Goal: Task Accomplishment & Management: Complete application form

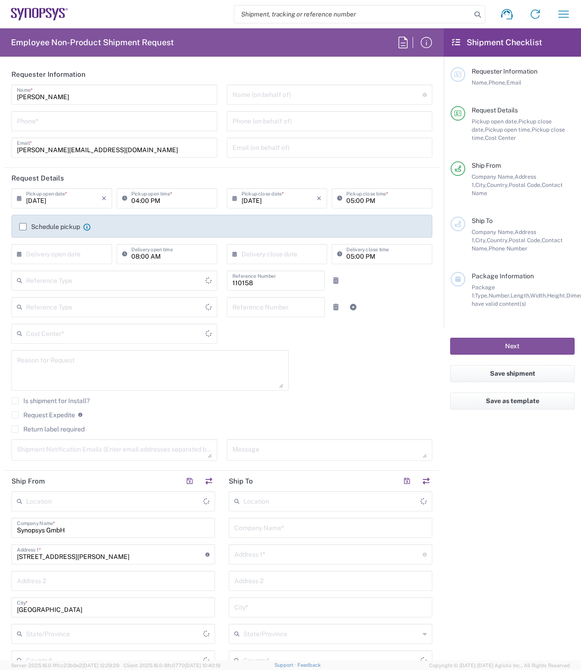
type input "Delivered at Place"
type input "DE01, FAC, DE02, Munich 110158"
type input "Department"
type input "[GEOGRAPHIC_DATA]"
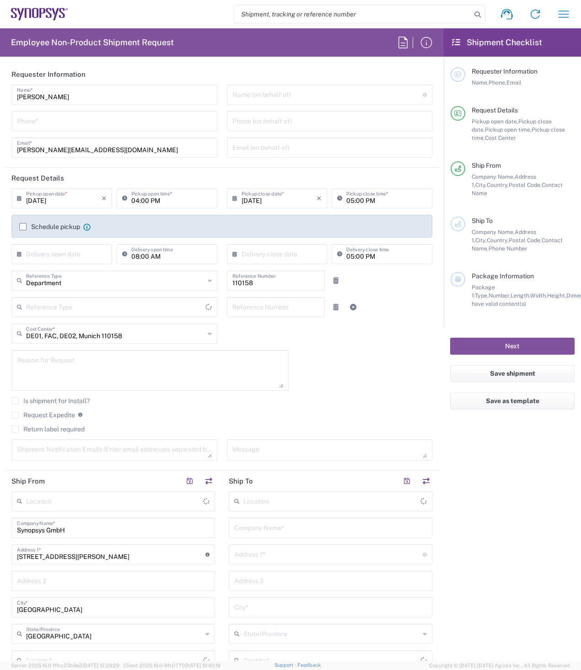
type input "Germany"
click at [78, 118] on input "tel" at bounding box center [114, 120] width 195 height 16
type input "Munich DE24"
type input "08954196414"
type input "bgaona@synopsys.com"
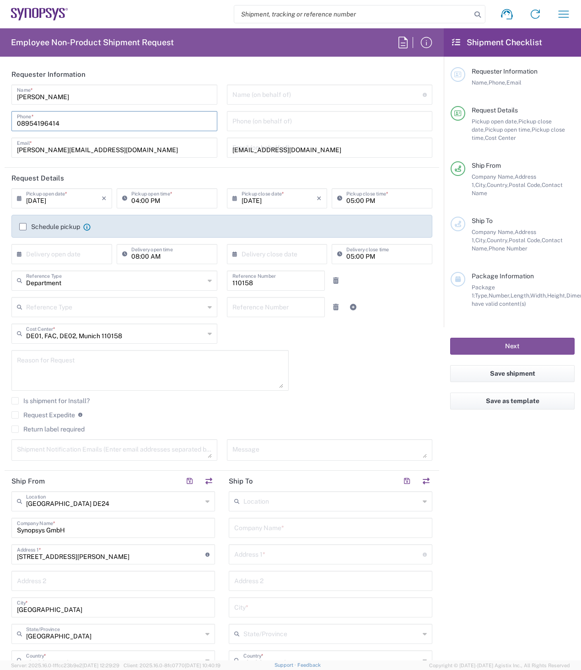
type input "08954196414"
type input "Universal Floral"
type input "08954196414"
type input "bgaona@synopsys.com"
type input "Johnson Lee"
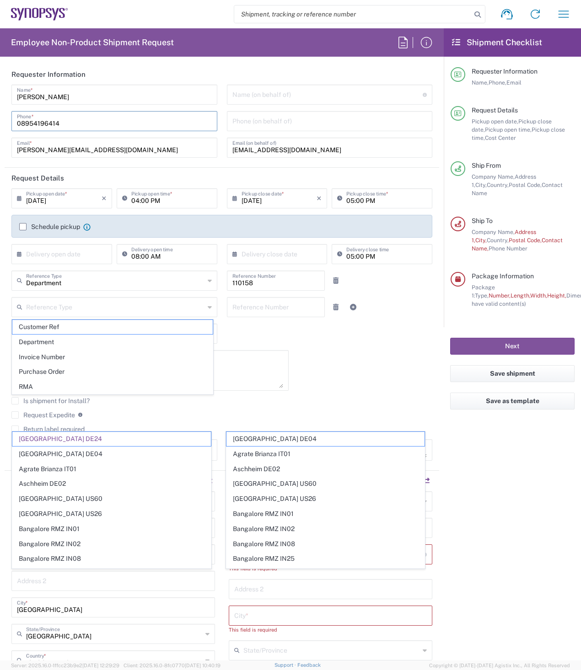
type input "Appelstr. 4"
type input "HANNOVER"
type input "30167"
drag, startPoint x: 79, startPoint y: 119, endPoint x: -19, endPoint y: 132, distance: 98.3
click at [0, 132] on html "Shipment request Shipment tracking Employee non-product shipment request My shi…" at bounding box center [290, 335] width 581 height 670
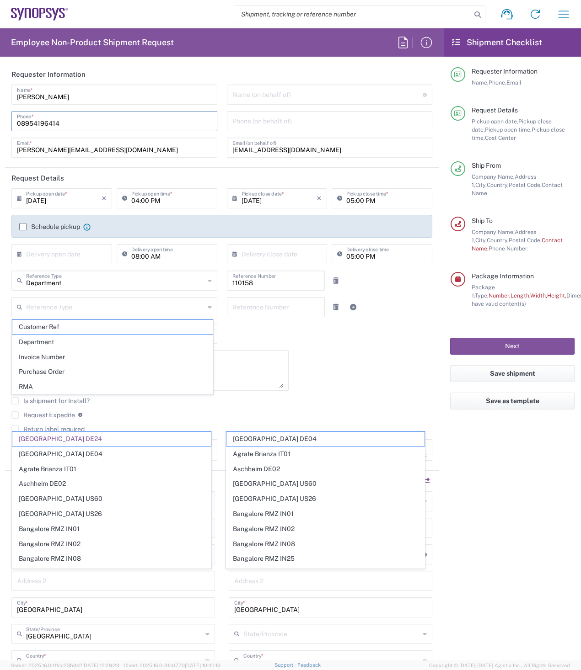
type input "[GEOGRAPHIC_DATA] DE24"
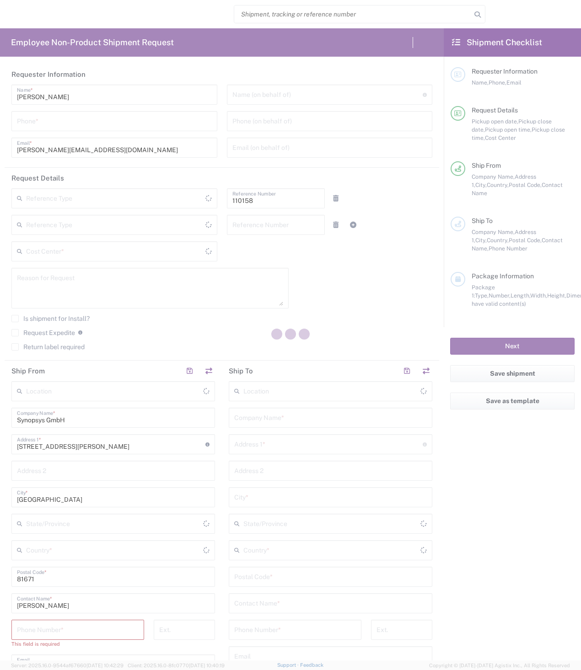
type input "Department"
type input "DE01, FAC, DE02, Munich 110158"
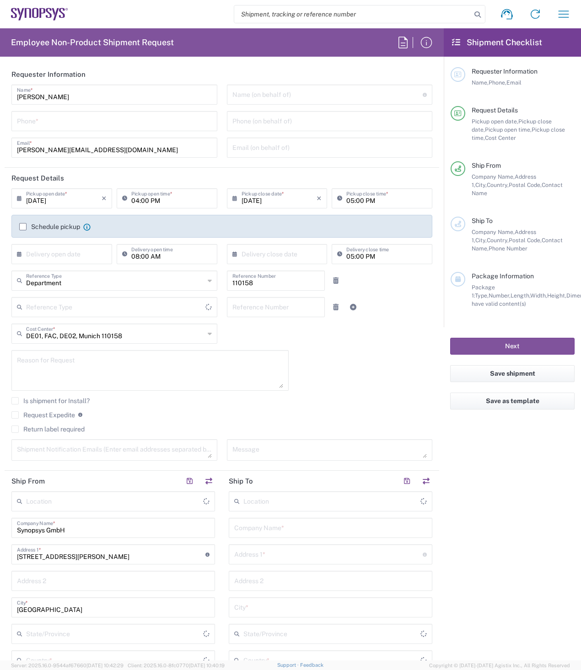
type input "Delivered at Place"
type input "Germany"
type input "Bavaria"
click at [57, 121] on input "tel" at bounding box center [114, 120] width 195 height 16
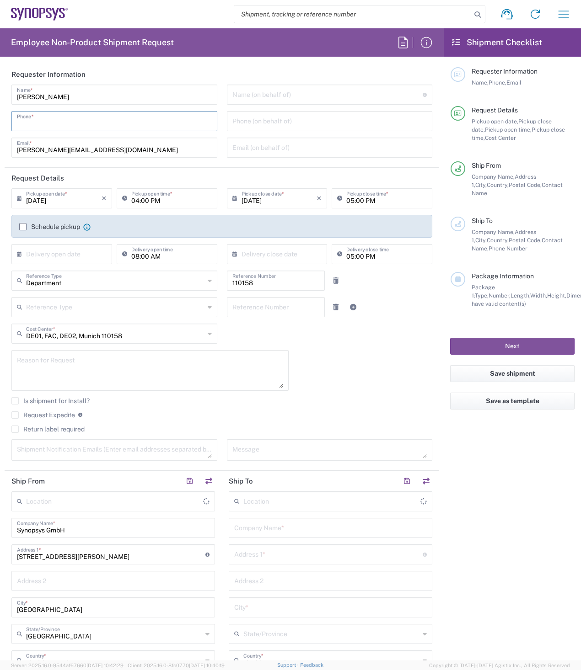
type input "[GEOGRAPHIC_DATA] DE24"
paste input "08954196414"
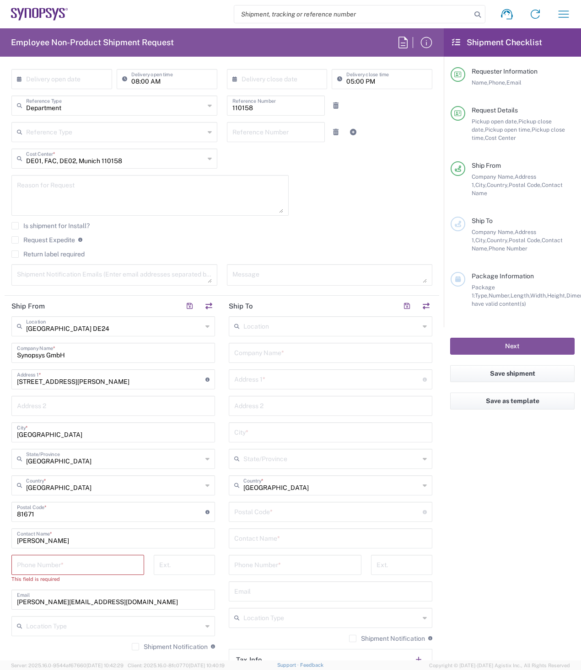
scroll to position [183, 0]
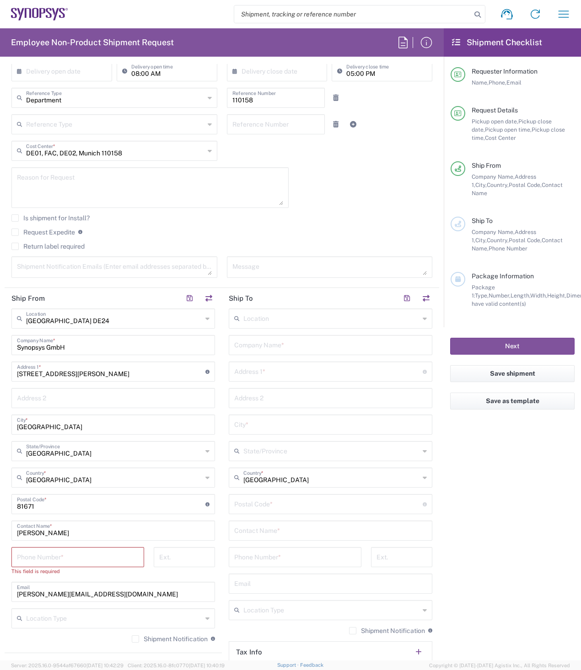
type input "08954196414"
click at [102, 557] on input "tel" at bounding box center [78, 557] width 122 height 16
paste input "08954196414"
type input "08954196414"
click at [89, 222] on div "Is shipment for Install?" at bounding box center [221, 221] width 421 height 14
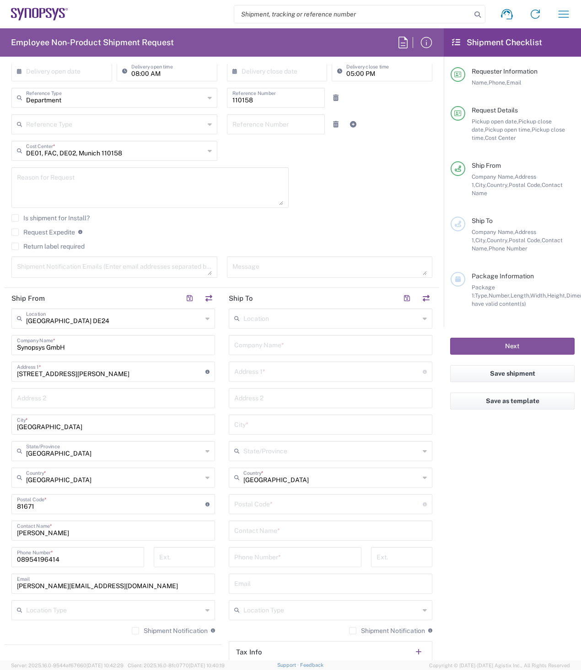
click at [135, 167] on div "Reason for Request" at bounding box center [149, 187] width 277 height 41
click at [234, 211] on div "Reason for Request" at bounding box center [150, 190] width 287 height 47
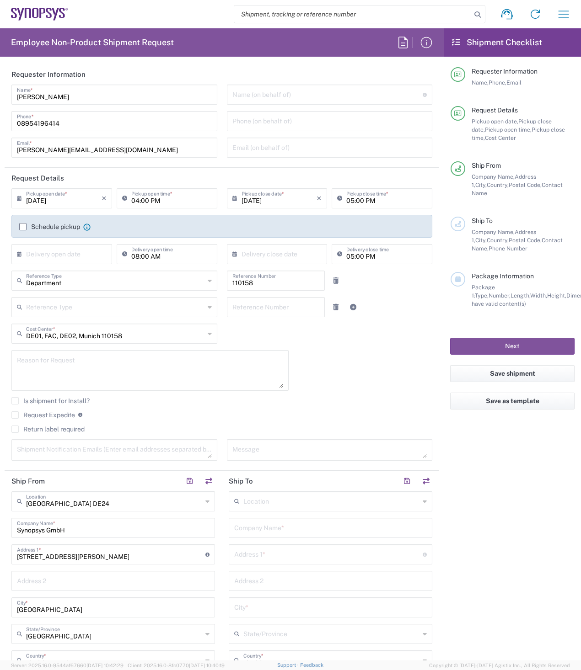
click at [21, 225] on label "Schedule pickup" at bounding box center [49, 226] width 61 height 7
click at [23, 227] on input "Schedule pickup" at bounding box center [23, 227] width 0 height 0
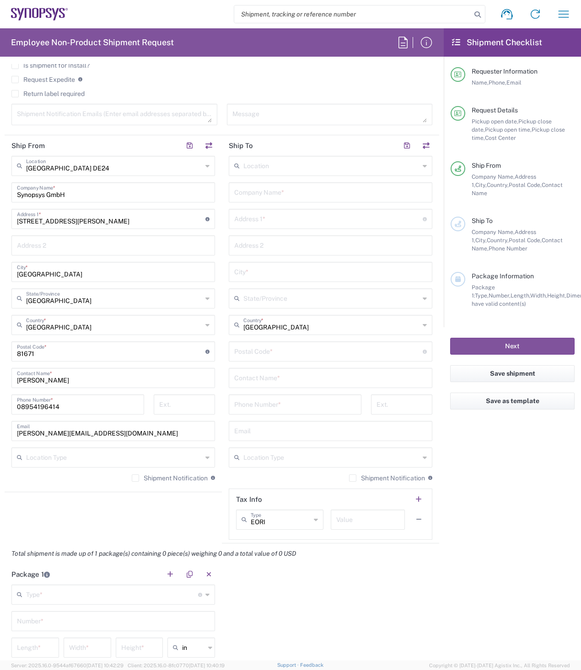
scroll to position [366, 0]
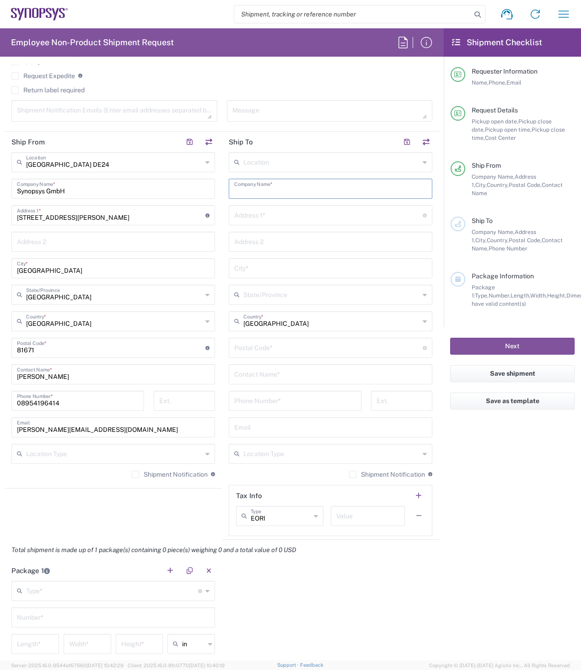
click at [297, 187] on input "text" at bounding box center [330, 188] width 193 height 16
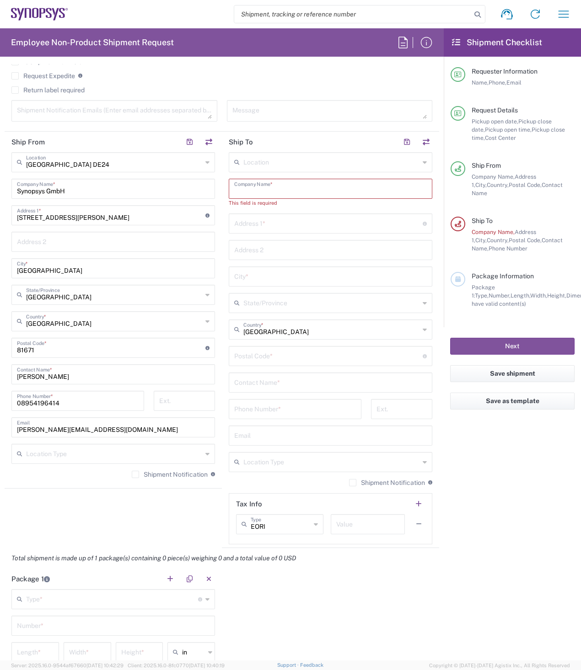
click at [272, 187] on input "text" at bounding box center [330, 188] width 193 height 16
paste input "Auto Kölbl Vertriebs GmbH & Co. KG"
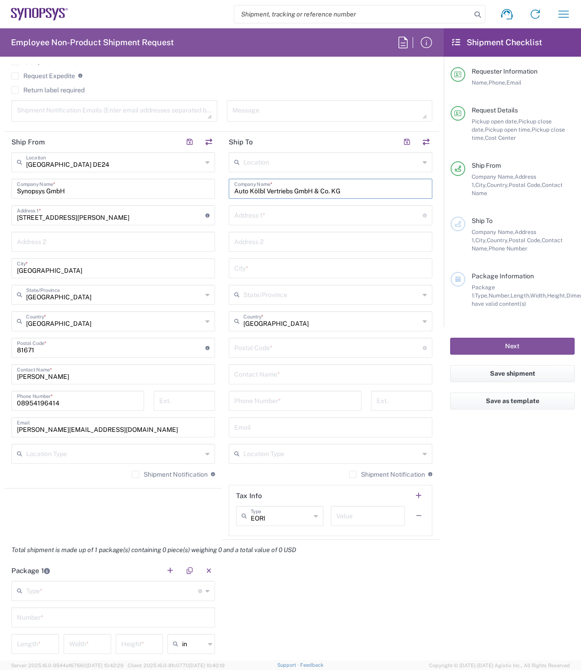
type input "Auto Kölbl Vertriebs GmbH & Co. KG"
click at [262, 216] on input "text" at bounding box center [328, 215] width 188 height 16
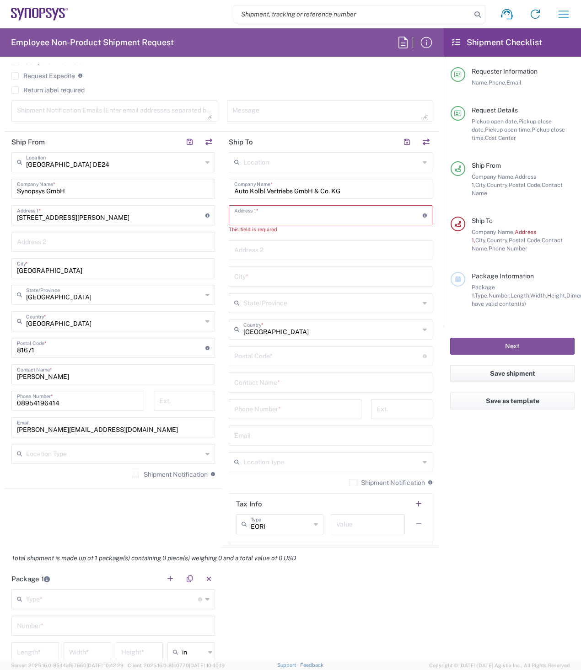
click at [294, 213] on input "text" at bounding box center [328, 215] width 188 height 16
paste input "Michael-Kölbl-Str. 1-3"
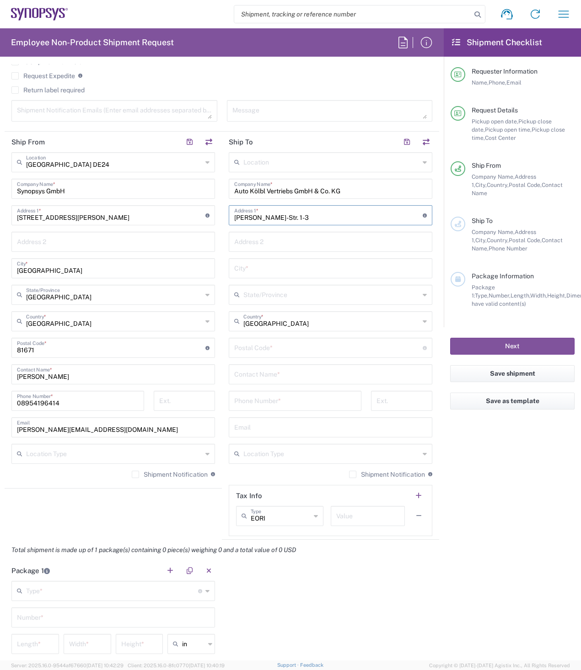
click at [312, 214] on input "Michael-Kölbl-Str. 1-3" at bounding box center [328, 215] width 188 height 16
type input "Michael-Kölbl-Str. 1-3"
click at [266, 272] on input "text" at bounding box center [330, 268] width 193 height 16
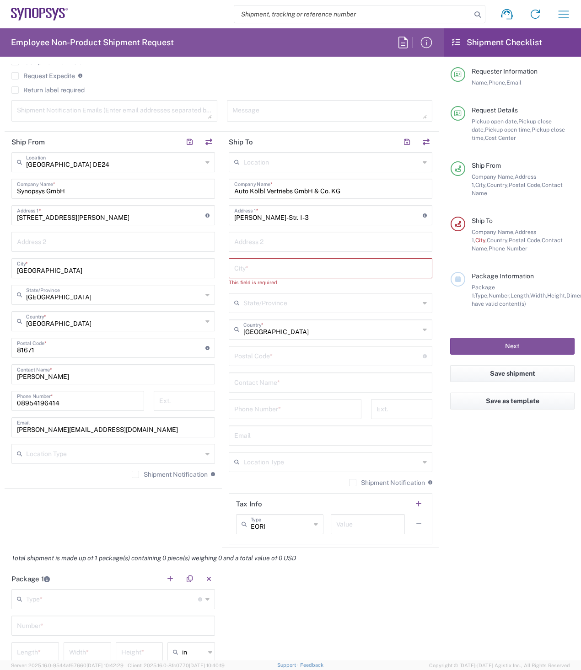
click at [299, 266] on input "text" at bounding box center [330, 268] width 193 height 16
paste input "Unterschleißheim"
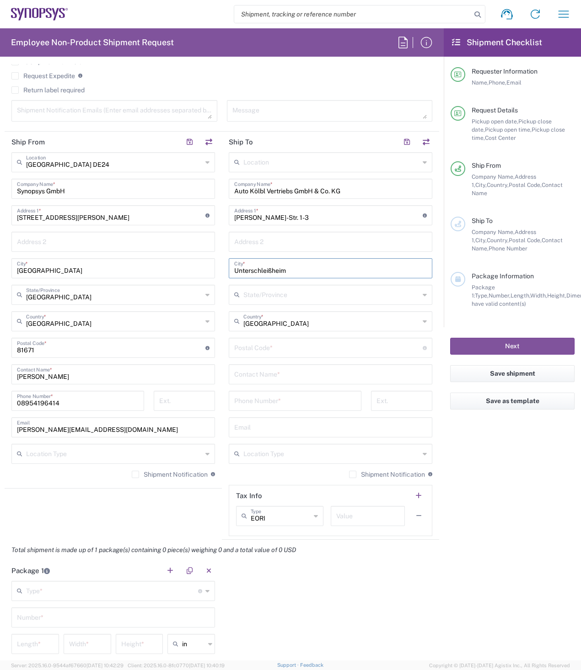
type input "Unterschleißheim"
click at [295, 351] on input "undefined" at bounding box center [328, 347] width 188 height 16
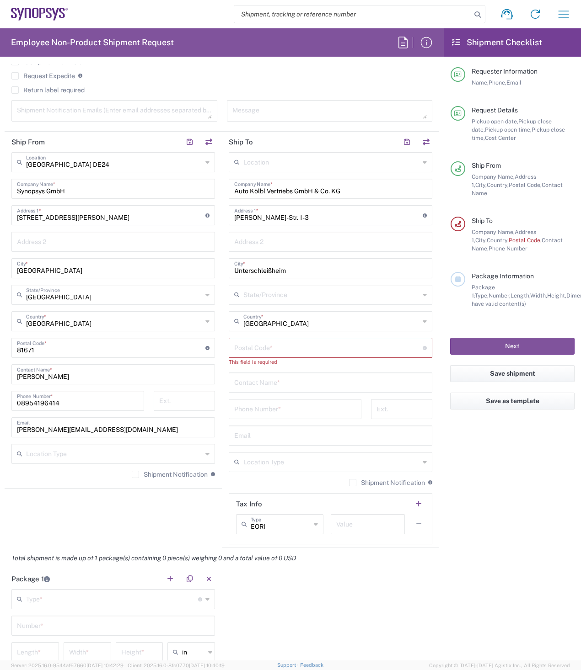
click at [250, 349] on input "undefined" at bounding box center [328, 347] width 188 height 16
paste input "85716"
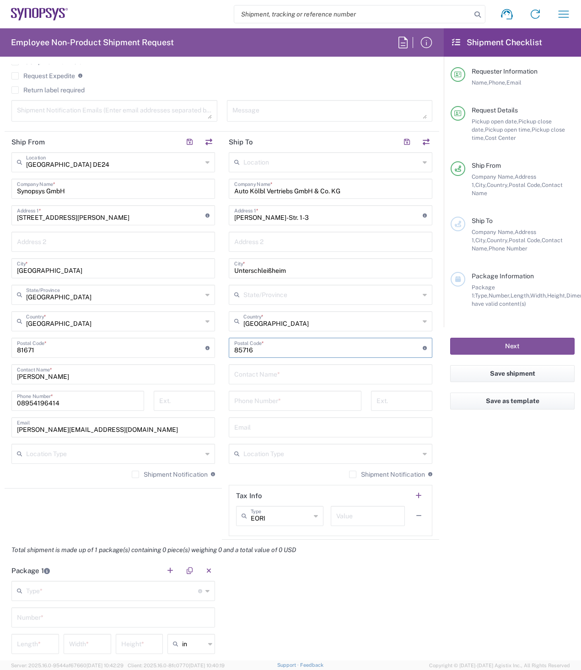
type input "85716"
click at [297, 376] on input "text" at bounding box center [330, 374] width 193 height 16
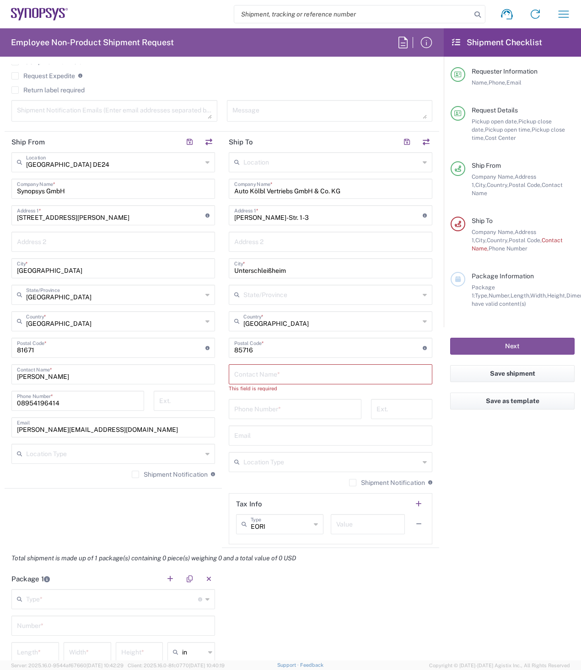
click at [283, 375] on input "text" at bounding box center [330, 374] width 193 height 16
paste input "Herrn Patrick Janzen - Verkauf"
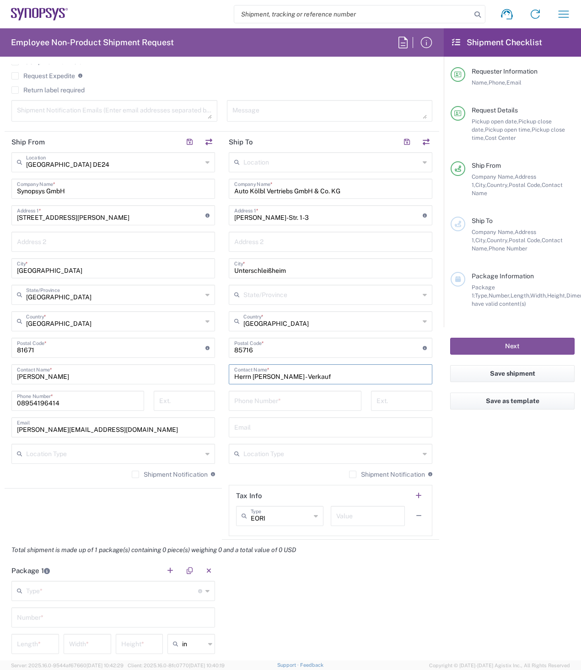
type input "Herrn Patrick Janzen - Verkauf"
click at [291, 403] on input "tel" at bounding box center [295, 400] width 122 height 16
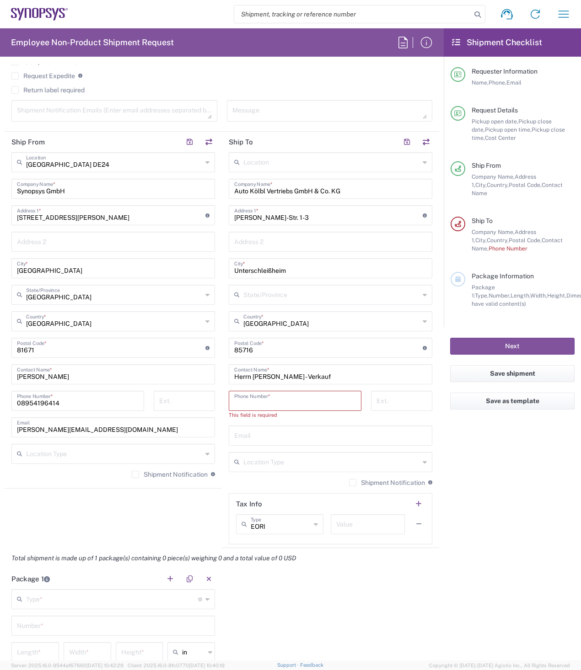
click at [256, 402] on input "tel" at bounding box center [295, 400] width 122 height 16
paste input "49 (0)89 - 578 373 - 67"
click at [289, 403] on input "49 (0)89 - 578 373 - 67" at bounding box center [295, 400] width 122 height 16
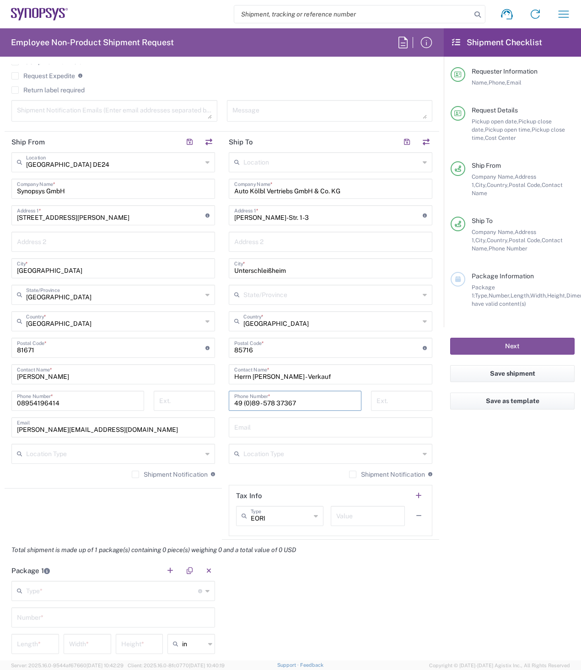
click at [274, 403] on input "49 (0)89 - 578 37367" at bounding box center [295, 400] width 122 height 16
click at [262, 402] on input "49 (0)89 - 57837367" at bounding box center [295, 400] width 122 height 16
click at [240, 402] on input "49 (0)8957837367" at bounding box center [295, 400] width 122 height 16
click at [292, 401] on input "49(0)8957837367" at bounding box center [295, 400] width 122 height 16
type input "49(0)8957837367"
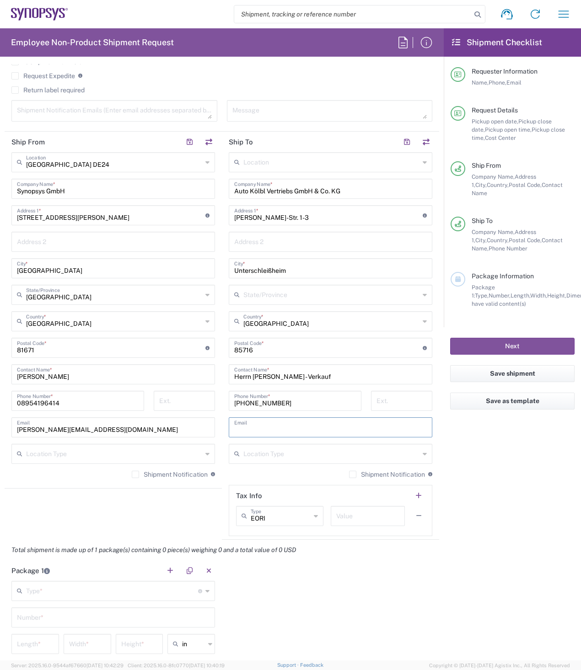
click at [274, 428] on input "text" at bounding box center [330, 427] width 193 height 16
click at [264, 427] on input "text" at bounding box center [330, 427] width 193 height 16
paste input "p.janzen@autokoelbl.de"
click at [325, 431] on input "p.janzen@autokoelbl.de" at bounding box center [330, 427] width 193 height 16
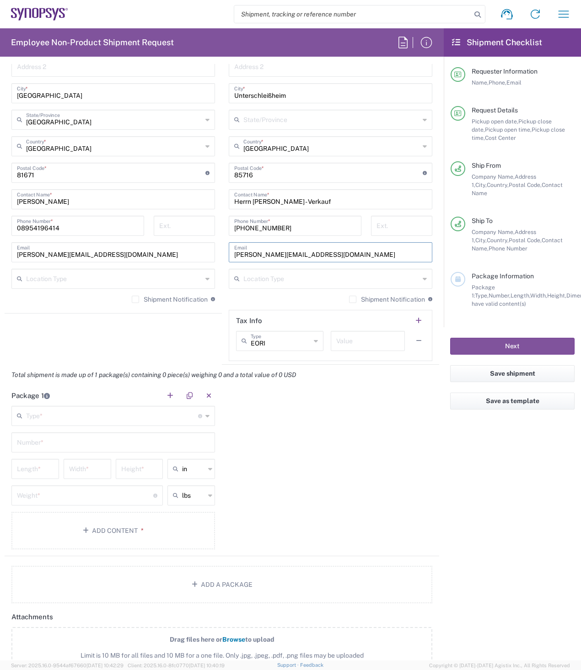
scroll to position [549, 0]
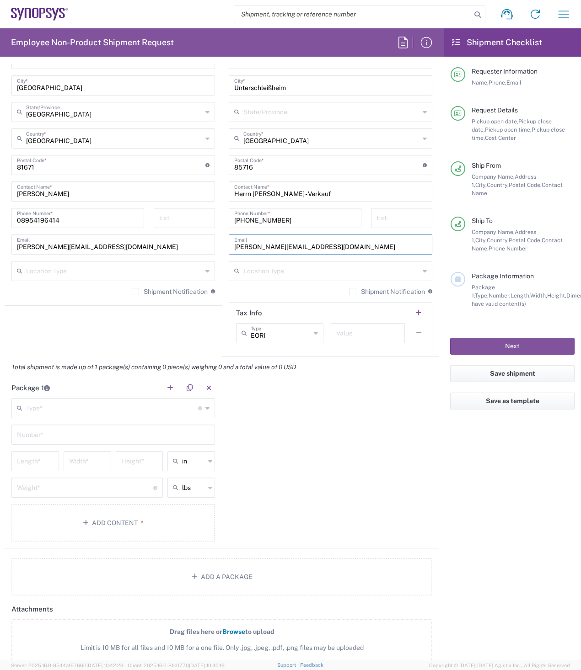
type input "p.janzen@autokoelbl.de"
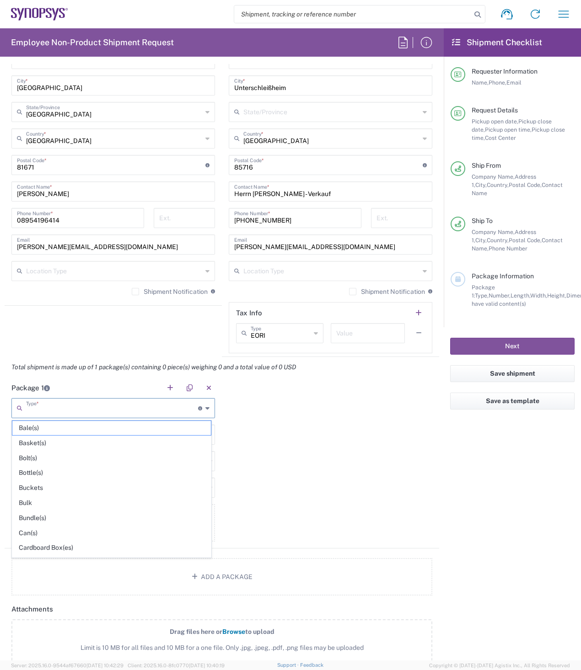
click at [105, 406] on input "text" at bounding box center [112, 408] width 172 height 16
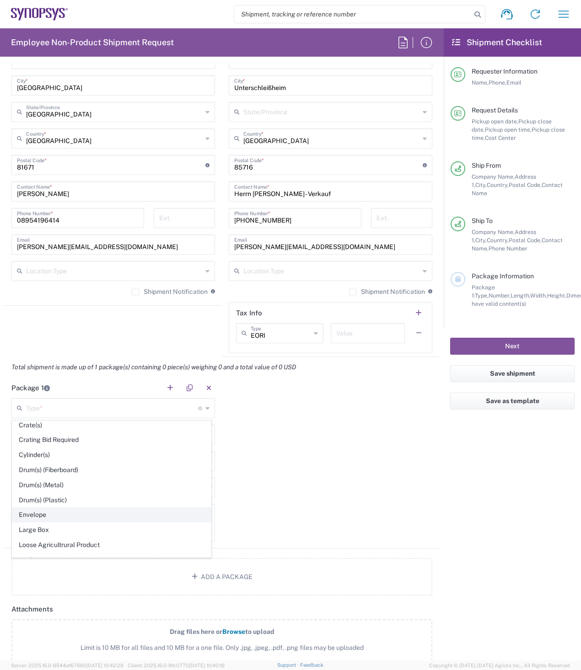
click at [60, 514] on span "Envelope" at bounding box center [111, 515] width 198 height 14
type input "Envelope"
type input "1"
type input "9.5"
type input "12.5"
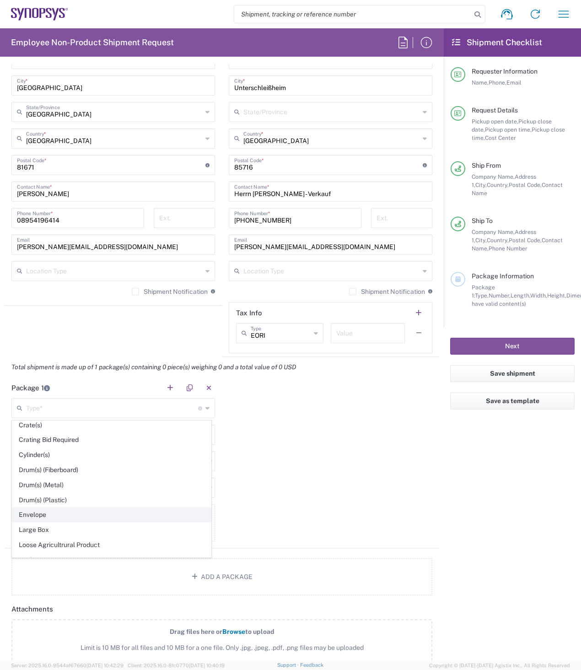
type input "0.25"
type input "1"
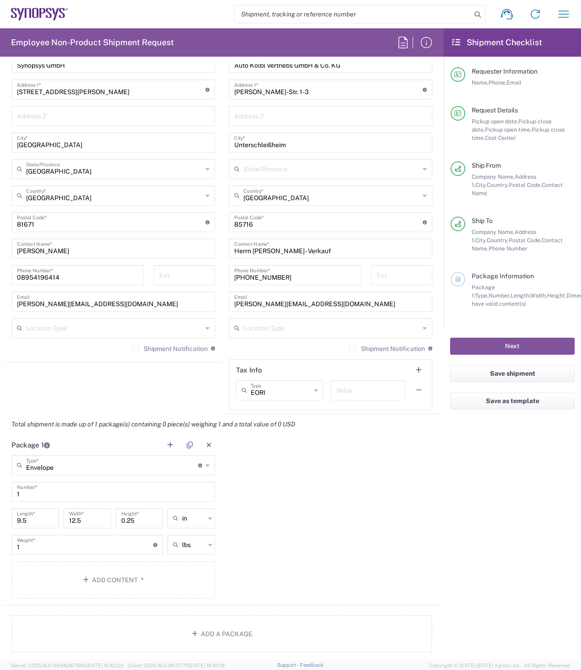
scroll to position [412, 0]
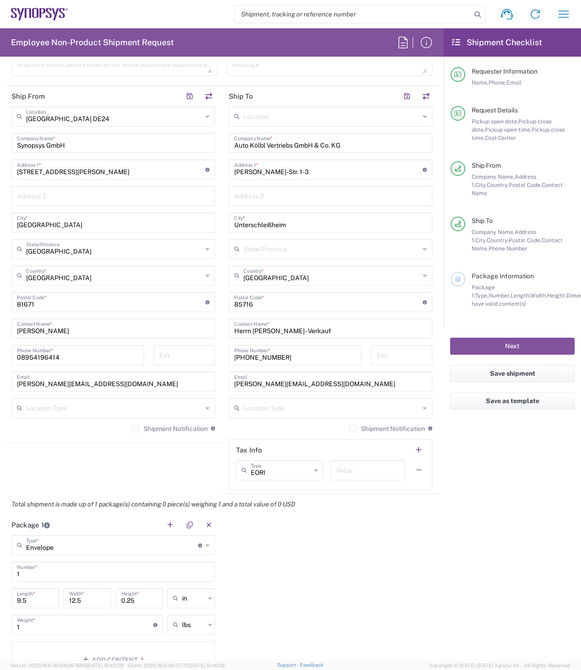
click at [42, 603] on input "9.5" at bounding box center [35, 598] width 37 height 16
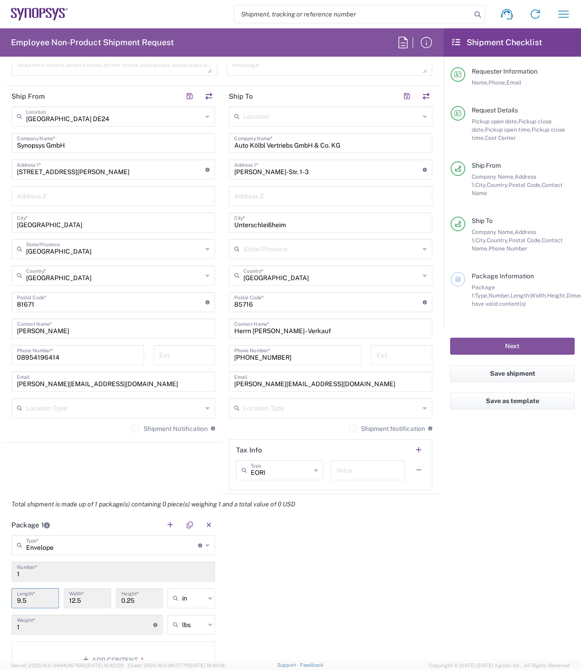
click at [42, 603] on input "9.5" at bounding box center [35, 598] width 37 height 16
click at [208, 594] on icon at bounding box center [210, 598] width 4 height 15
click at [182, 634] on span "cm" at bounding box center [188, 633] width 45 height 14
type input "24.13"
type input "31.75"
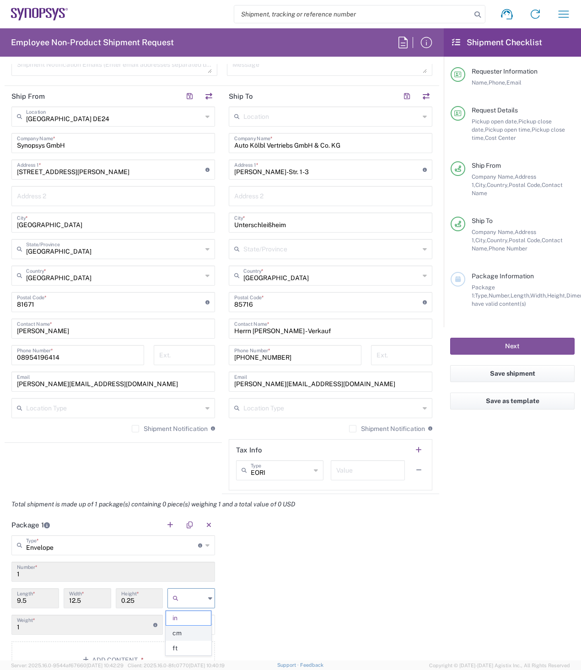
type input "0.64"
type input "cm"
click at [191, 628] on input "text" at bounding box center [193, 625] width 23 height 15
click at [179, 661] on span "kgs" at bounding box center [188, 660] width 45 height 14
type input "0.45"
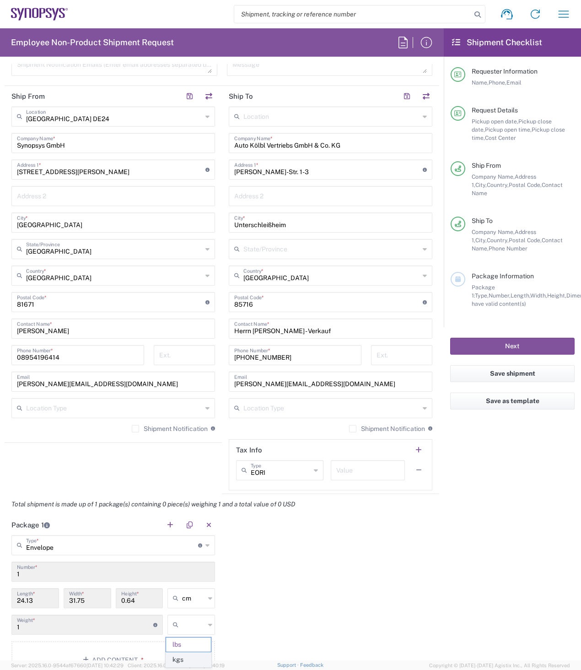
type input "kgs"
click at [36, 602] on input "24.13" at bounding box center [35, 598] width 37 height 16
click at [36, 601] on input "24.13" at bounding box center [35, 598] width 37 height 16
drag, startPoint x: 36, startPoint y: 601, endPoint x: 56, endPoint y: 623, distance: 29.8
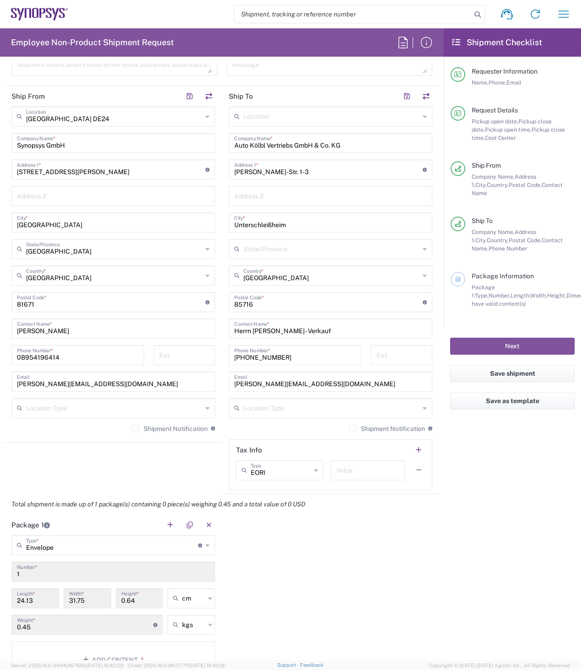
click at [56, 623] on input "0.45" at bounding box center [85, 624] width 136 height 16
click at [35, 602] on input "24.13" at bounding box center [35, 598] width 37 height 16
click at [342, 602] on div "Package 1 Envelope Type * Material used to package goods Bale(s) Basket(s) Bolt…" at bounding box center [222, 600] width 434 height 171
drag, startPoint x: 296, startPoint y: 593, endPoint x: 296, endPoint y: 577, distance: 15.5
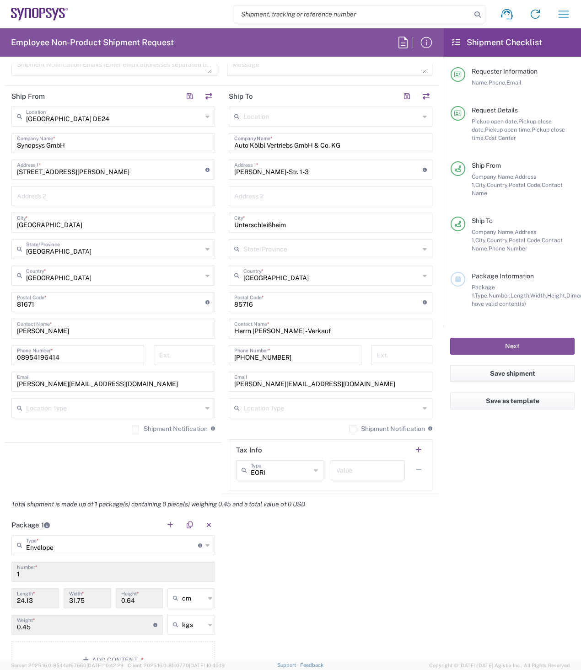
click at [296, 585] on div "Package 1 Envelope Type * Material used to package goods Bale(s) Basket(s) Bolt…" at bounding box center [222, 600] width 434 height 171
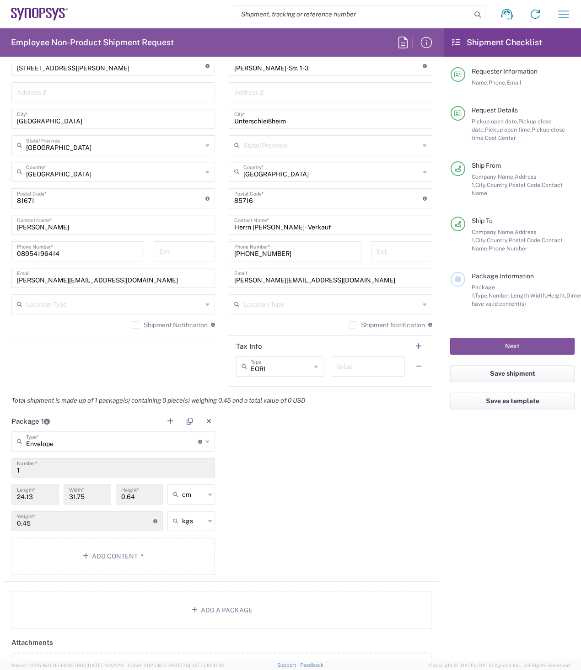
scroll to position [549, 0]
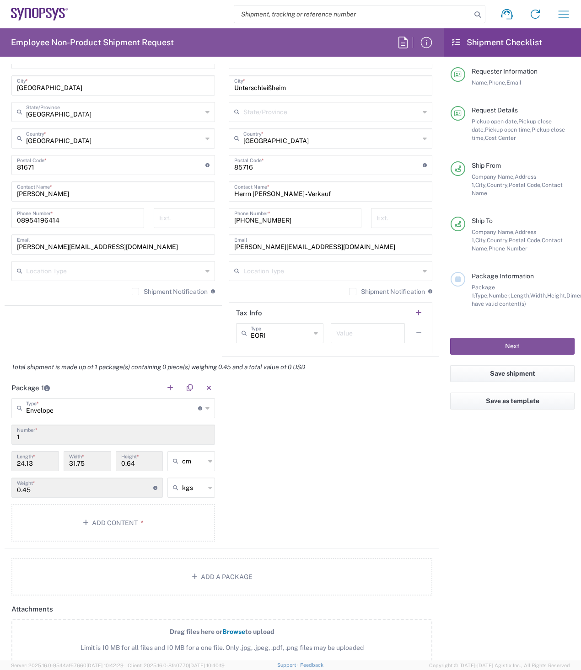
click at [72, 431] on input "1" at bounding box center [113, 434] width 193 height 16
click at [153, 457] on input "0.64" at bounding box center [139, 461] width 37 height 16
drag, startPoint x: 94, startPoint y: 470, endPoint x: 96, endPoint y: 491, distance: 21.6
click at [94, 469] on div "31.75 Width *" at bounding box center [88, 461] width 48 height 20
click at [96, 487] on input "0.45" at bounding box center [85, 487] width 136 height 16
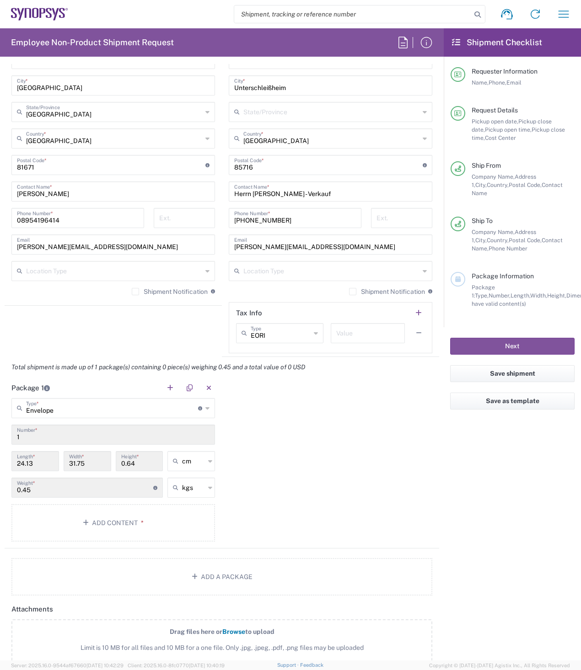
type input "Envelope"
click at [78, 415] on input "Envelope" at bounding box center [112, 408] width 172 height 16
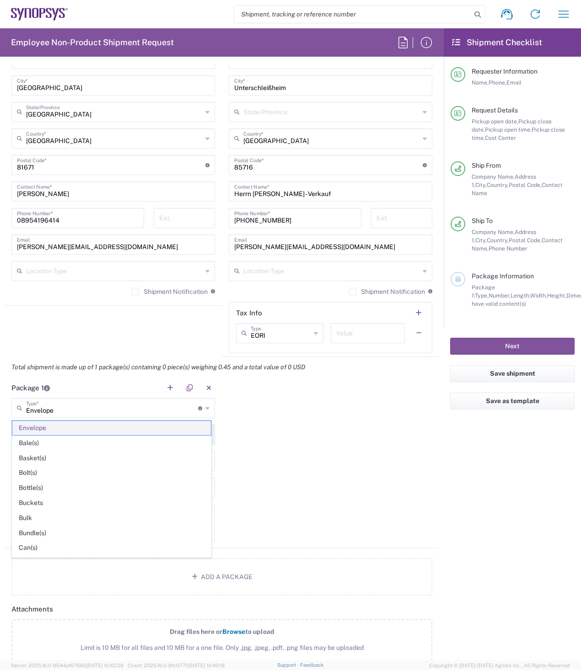
click at [53, 429] on span "Envelope" at bounding box center [111, 428] width 198 height 14
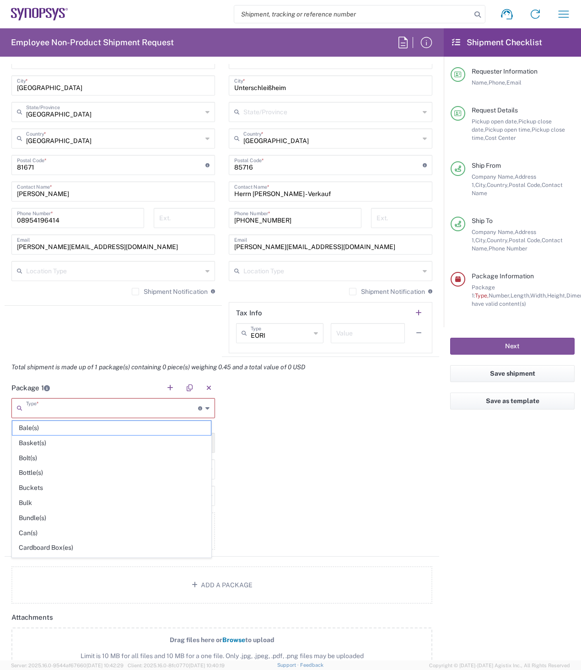
click at [58, 408] on input "text" at bounding box center [112, 408] width 172 height 16
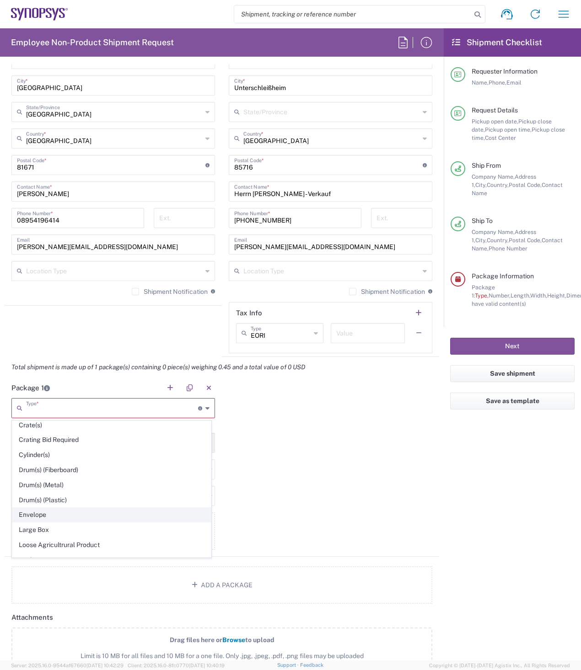
click at [45, 513] on span "Envelope" at bounding box center [111, 515] width 198 height 14
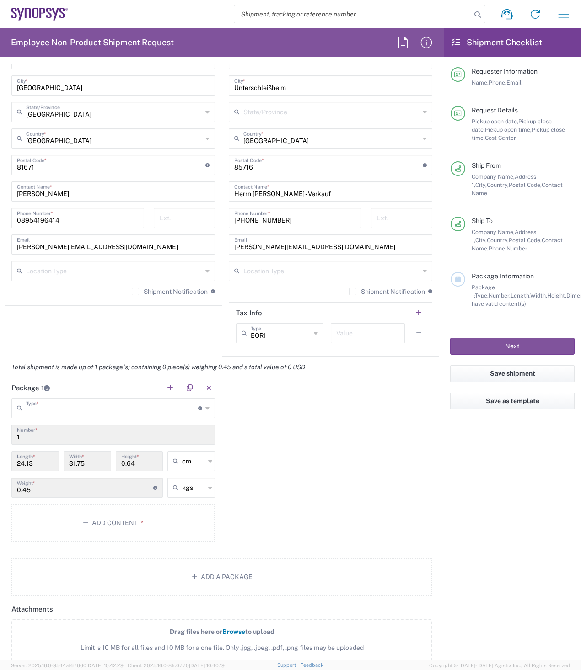
type input "Envelope"
click at [209, 460] on icon at bounding box center [210, 461] width 4 height 15
type input "cm"
click at [190, 479] on span "cm" at bounding box center [188, 481] width 45 height 14
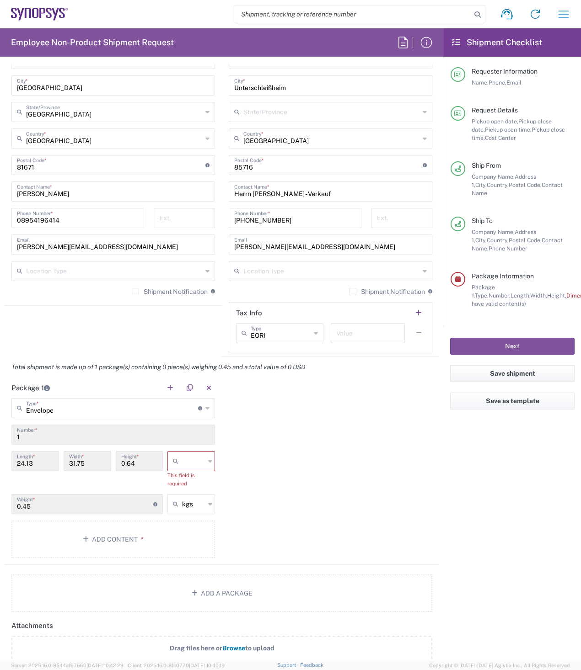
click at [190, 462] on input "text" at bounding box center [193, 461] width 23 height 15
click at [184, 480] on span "cm" at bounding box center [188, 481] width 45 height 14
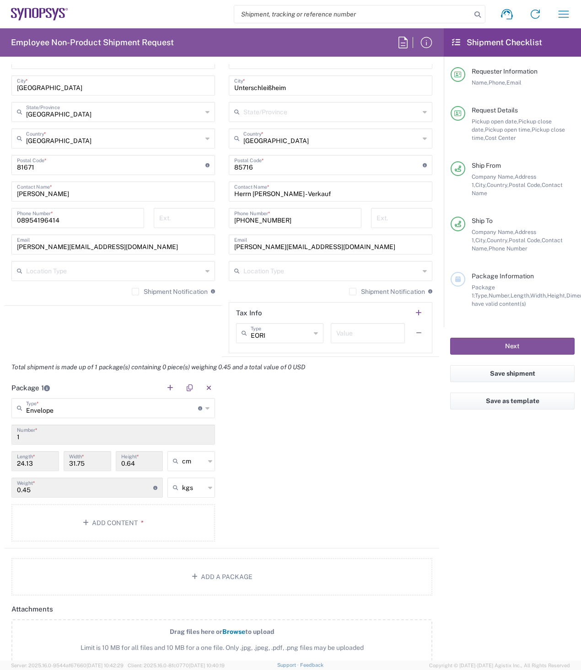
click at [39, 465] on input "24.13" at bounding box center [35, 461] width 37 height 16
drag, startPoint x: 39, startPoint y: 465, endPoint x: 12, endPoint y: 464, distance: 27.5
click at [12, 464] on div "24.13 Length *" at bounding box center [35, 461] width 48 height 20
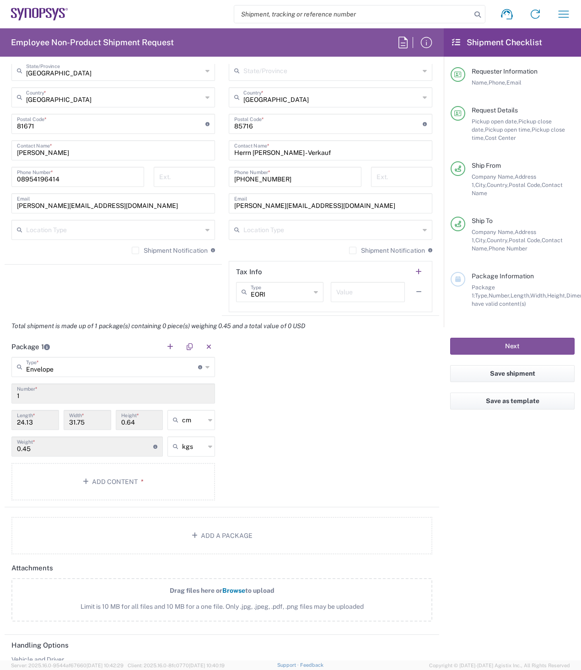
scroll to position [594, 0]
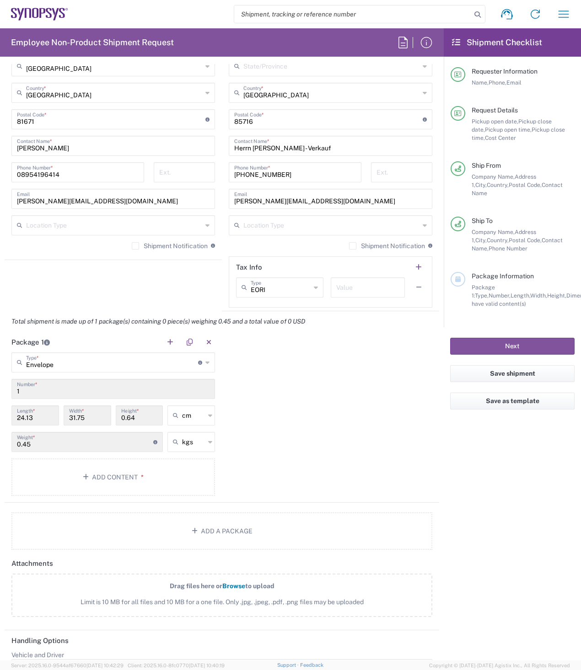
click at [249, 394] on div "Package 1 Envelope Type * Material used to package goods Bale(s) Basket(s) Bolt…" at bounding box center [222, 417] width 434 height 171
click at [41, 417] on input "24.13" at bounding box center [35, 415] width 37 height 16
click at [205, 341] on button "button" at bounding box center [208, 342] width 13 height 13
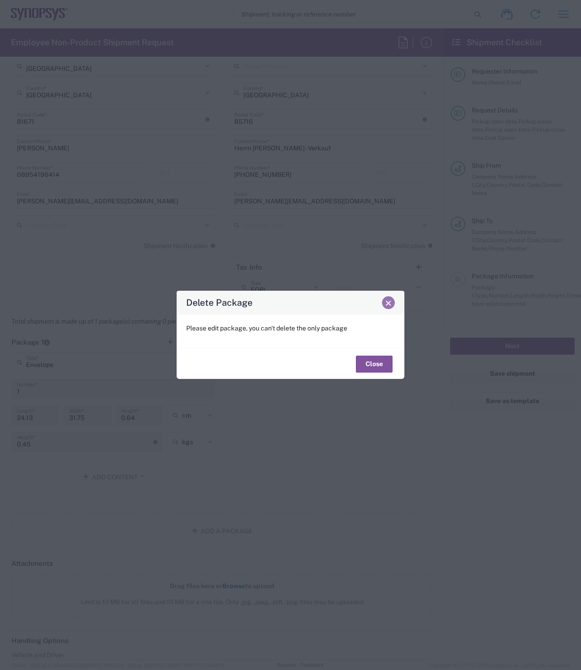
click at [386, 304] on span "Close" at bounding box center [388, 303] width 6 height 6
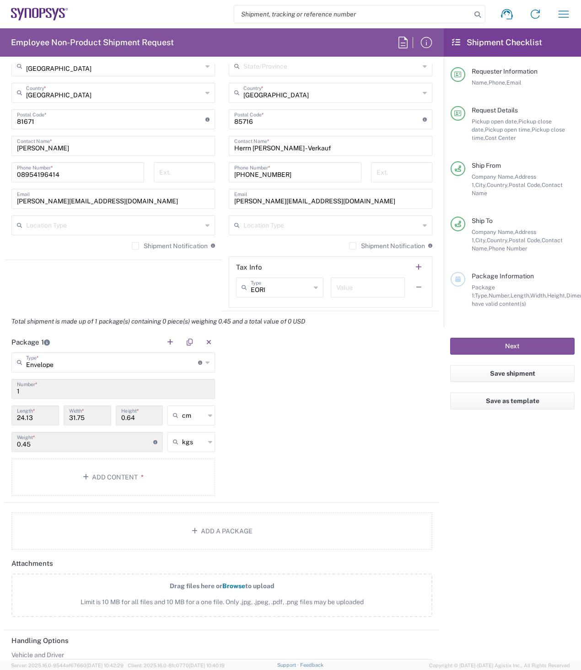
click at [52, 412] on input "24.13" at bounding box center [35, 415] width 37 height 16
click at [52, 421] on input "24.13" at bounding box center [35, 415] width 37 height 16
click at [208, 418] on icon at bounding box center [210, 415] width 4 height 15
type input "cm"
click at [197, 433] on span "cm" at bounding box center [188, 435] width 45 height 14
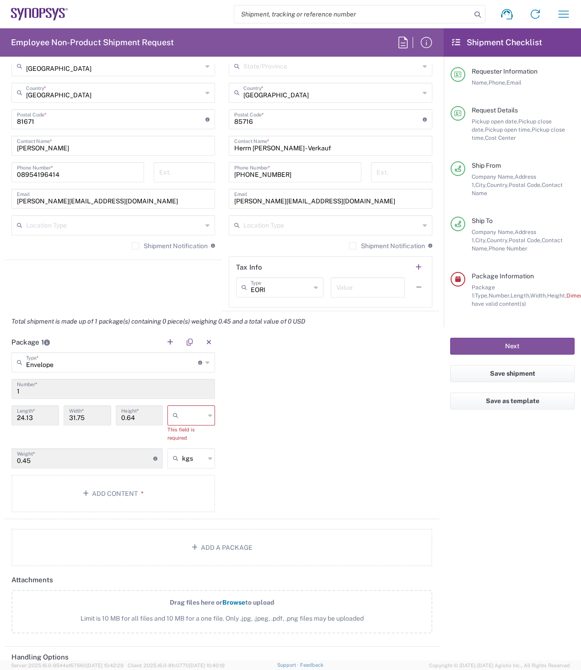
click at [32, 418] on input "24.13" at bounding box center [35, 415] width 37 height 16
drag, startPoint x: 37, startPoint y: 415, endPoint x: 4, endPoint y: 416, distance: 32.9
click at [4, 416] on form "Requester Information Tatjana Chirilova Name * 08954196414 Phone * tatjana@syno…" at bounding box center [222, 362] width 444 height 597
click at [189, 418] on input "text" at bounding box center [193, 415] width 23 height 15
click at [187, 436] on span "cm" at bounding box center [188, 435] width 45 height 14
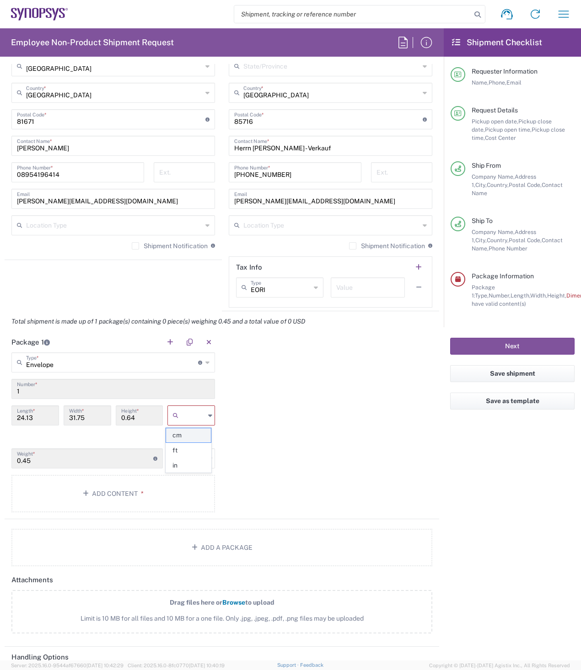
type input "cm"
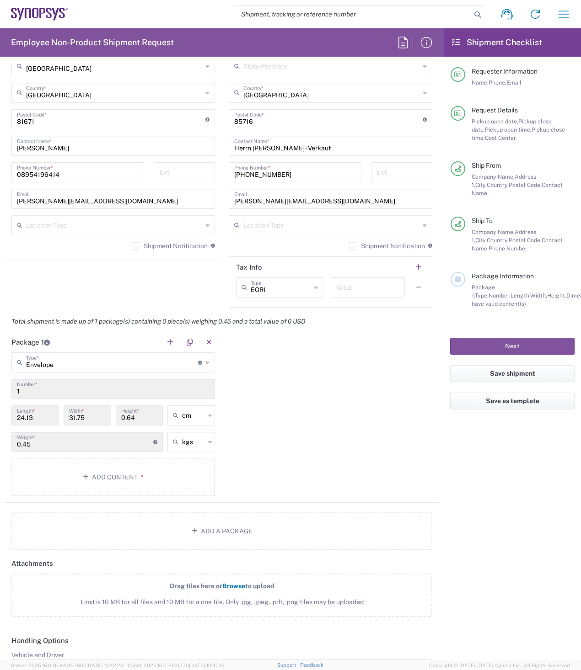
click at [73, 443] on input "0.45" at bounding box center [85, 441] width 136 height 16
click at [291, 413] on div "Package 1 Envelope Type * Material used to package goods Bale(s) Basket(s) Bolt…" at bounding box center [222, 417] width 434 height 171
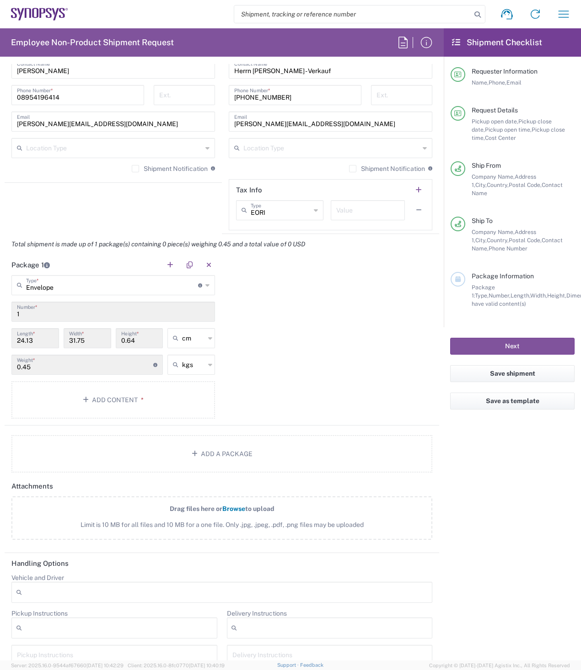
scroll to position [686, 0]
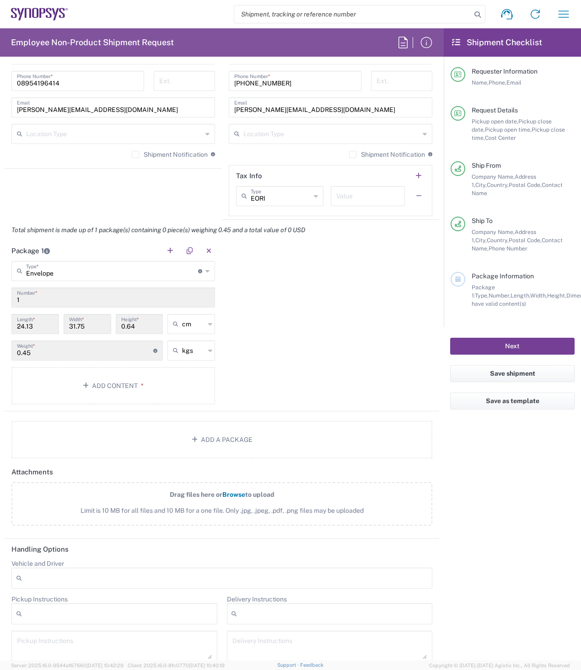
click at [503, 339] on button "Next" at bounding box center [512, 346] width 124 height 17
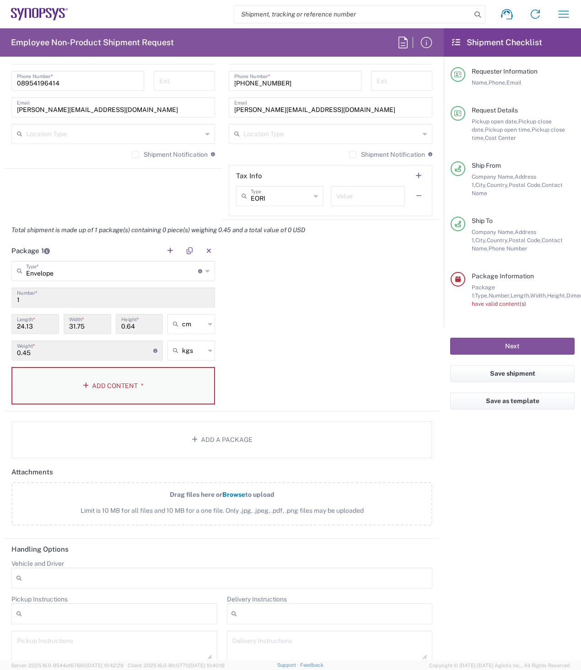
click at [91, 386] on button "Add Content *" at bounding box center [112, 385] width 203 height 37
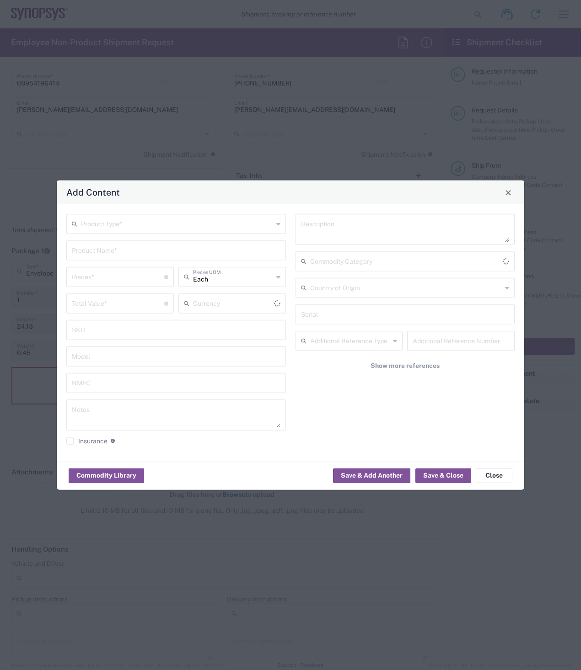
type input "US Dollar"
click at [107, 225] on input "text" at bounding box center [177, 223] width 192 height 16
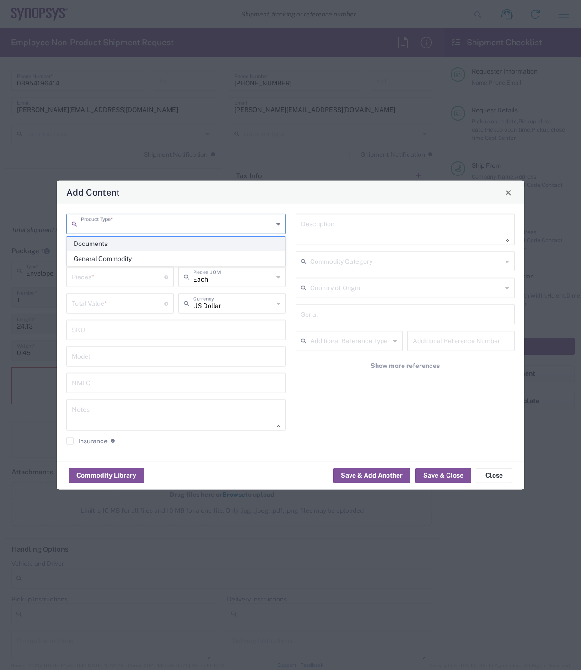
click at [113, 244] on span "Documents" at bounding box center [176, 244] width 218 height 14
type input "Documents"
type input "1"
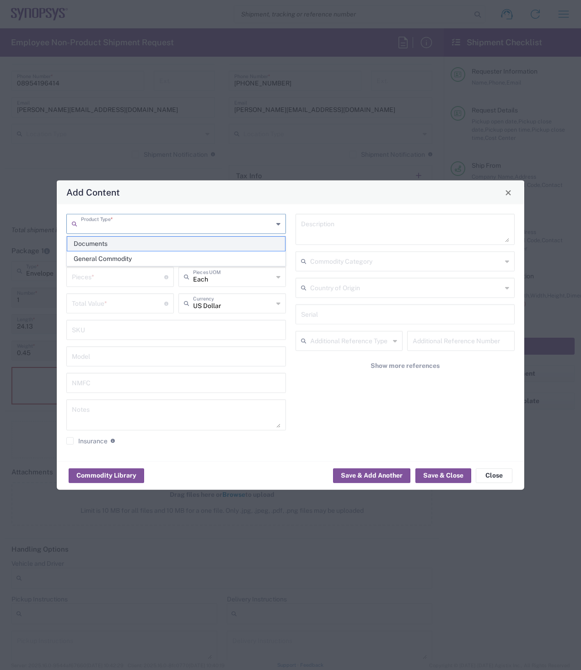
type textarea "Documents"
click at [134, 250] on input "Documents" at bounding box center [176, 250] width 209 height 16
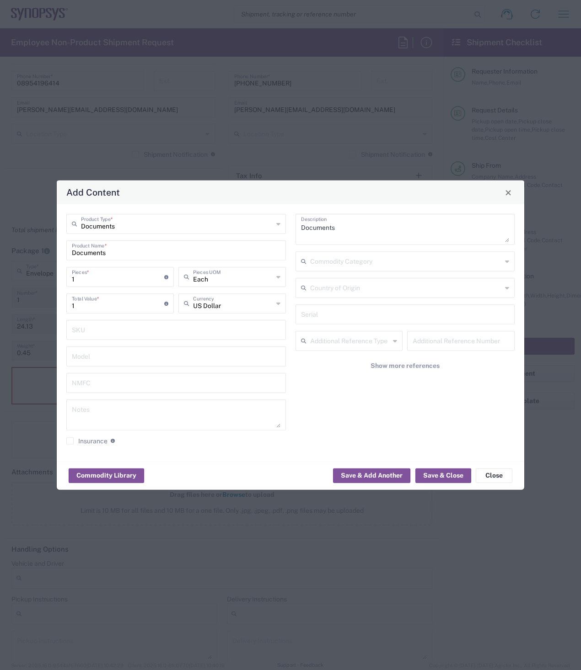
click at [279, 275] on icon at bounding box center [278, 277] width 4 height 15
click at [209, 373] on span "Carton" at bounding box center [232, 372] width 106 height 14
type input "Carton"
click at [243, 300] on input "text" at bounding box center [233, 303] width 80 height 16
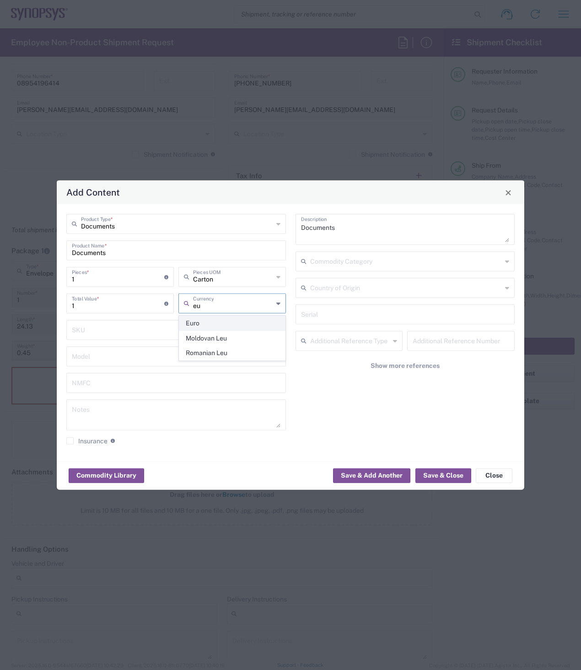
click at [213, 326] on span "Euro" at bounding box center [232, 323] width 106 height 14
type input "Euro"
click at [104, 307] on input "1" at bounding box center [118, 303] width 92 height 16
click at [459, 477] on button "Save & Close" at bounding box center [443, 475] width 56 height 15
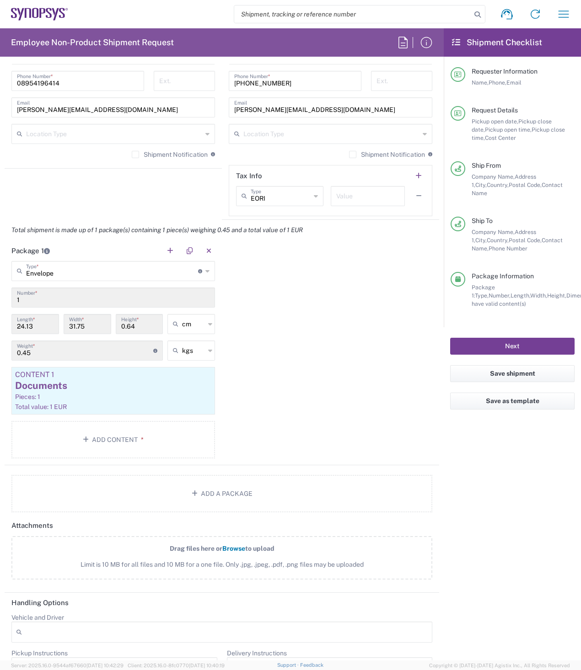
click at [519, 338] on button "Next" at bounding box center [512, 346] width 124 height 17
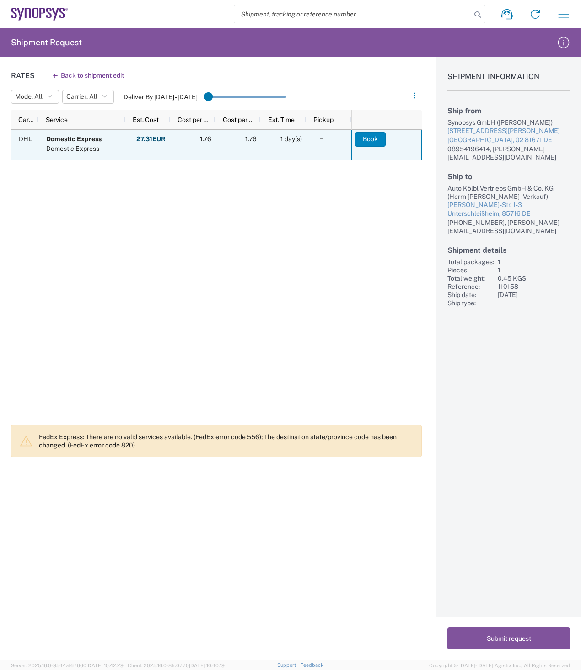
click at [376, 140] on button "Book" at bounding box center [370, 139] width 31 height 15
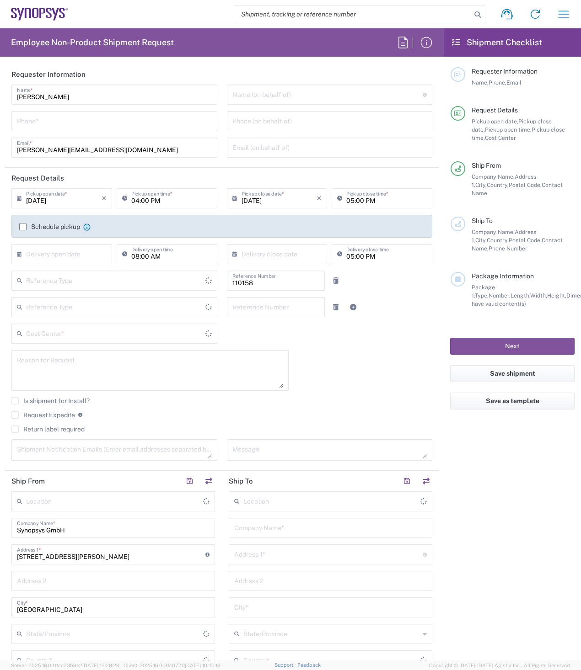
type input "Department"
type input "Delivered at Place"
type input "DE01, FAC, DE02, Munich 110158"
type input "Germany"
type input "Bavaria"
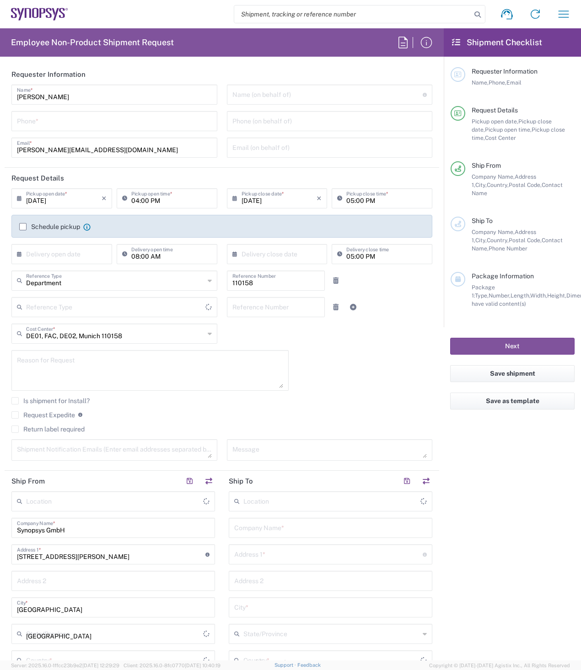
type input "Germany"
type input "[GEOGRAPHIC_DATA] DE24"
click at [108, 113] on input "tel" at bounding box center [114, 120] width 195 height 16
type input "08954196414"
type input "bgaona@synopsys.com"
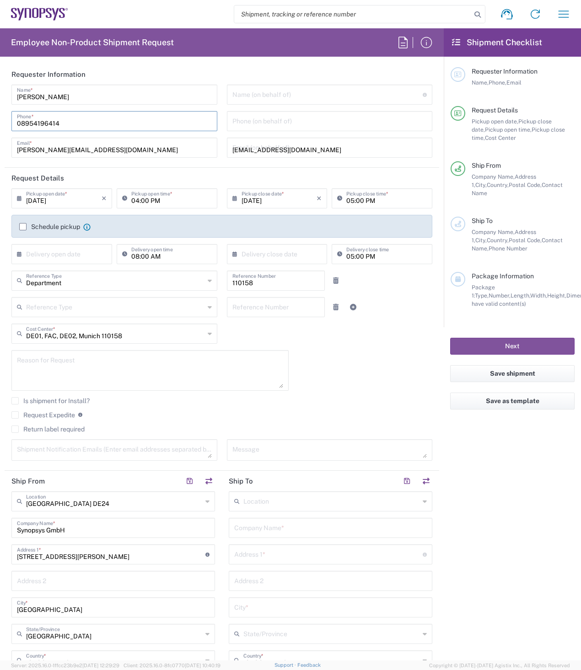
type input "08954196414"
type input "Universal Floral"
type input "08954196414"
type input "bgaona@synopsys.com"
type input "Johnson Lee"
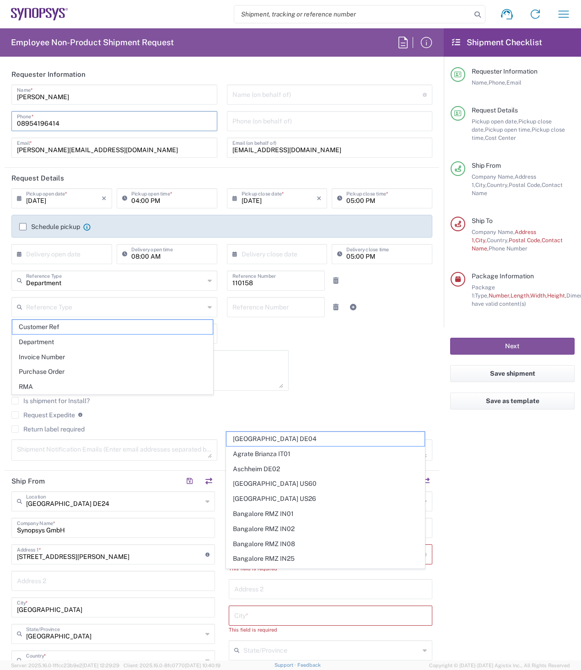
type input "Michael-Kölbl-Str. 1-3"
type input "Unterschleißheim"
type input "85716"
drag, startPoint x: 32, startPoint y: 127, endPoint x: 11, endPoint y: 127, distance: 21.9
click at [11, 127] on div "Tatjana Chirilova Name * 08954196414 Phone * tatjana@synopsys.com Email *" at bounding box center [114, 125] width 215 height 80
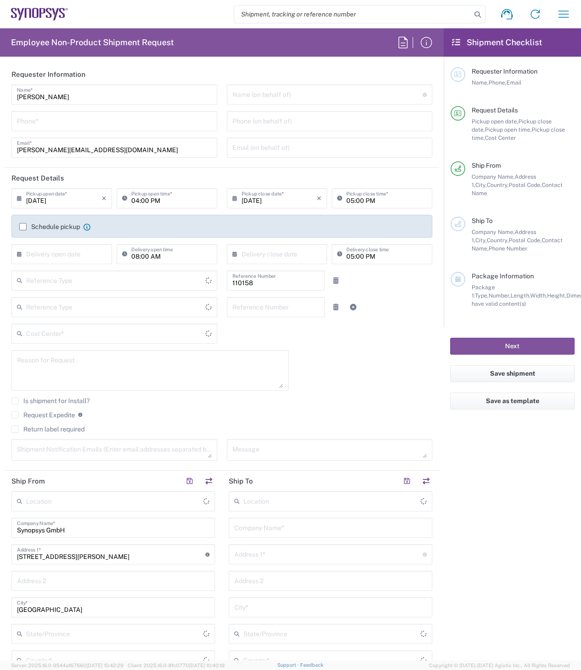
type input "Delivered at Place"
type input "DE01, FAC, DE02, Munich 110158"
type input "[GEOGRAPHIC_DATA]"
type input "Department"
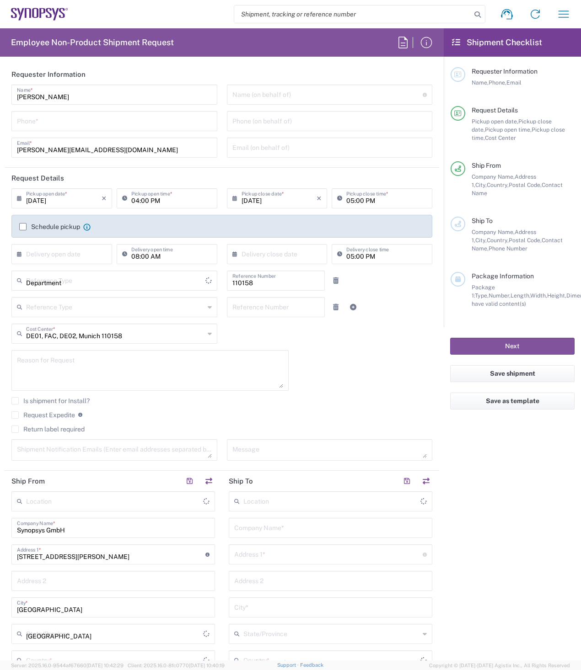
type input "[GEOGRAPHIC_DATA]"
click at [64, 123] on input "tel" at bounding box center [114, 120] width 195 height 16
paste input "08954196414"
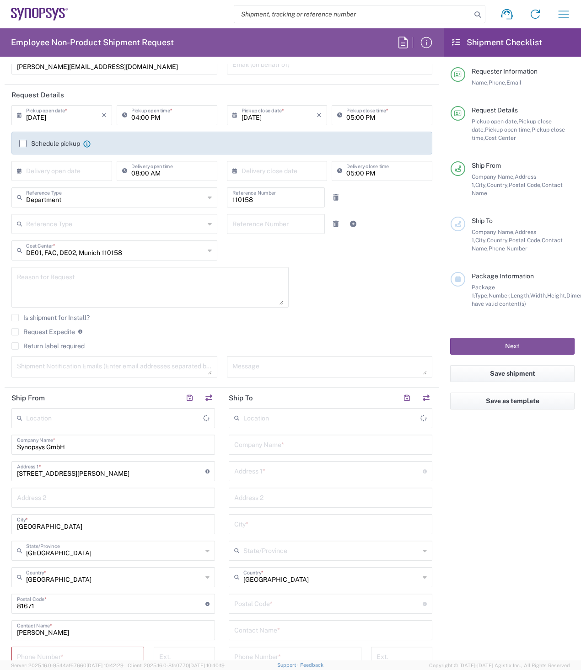
scroll to position [183, 0]
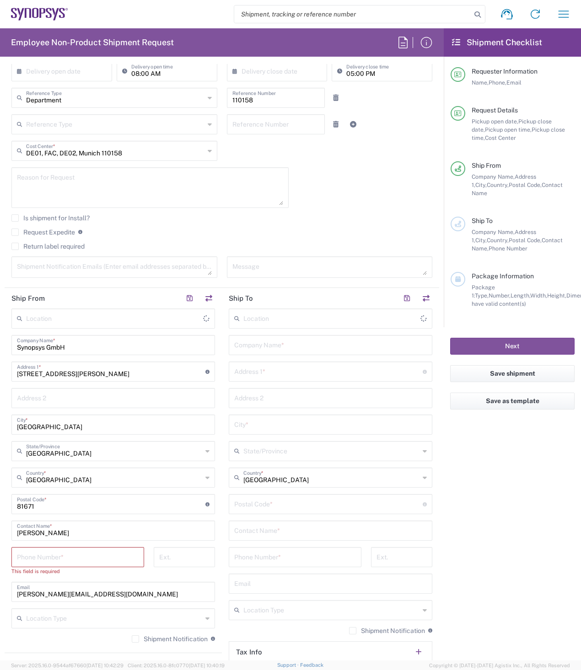
type input "08954196414"
click at [93, 561] on input "tel" at bounding box center [78, 557] width 122 height 16
type input "[GEOGRAPHIC_DATA] DE24"
paste input "08954196414"
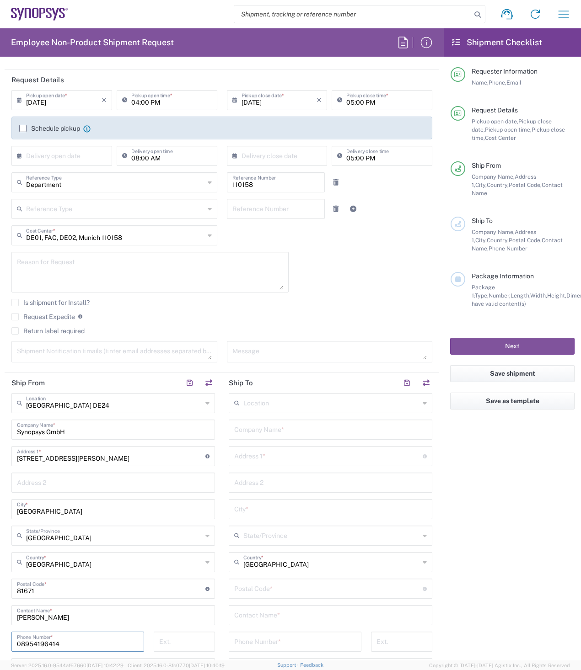
scroll to position [0, 0]
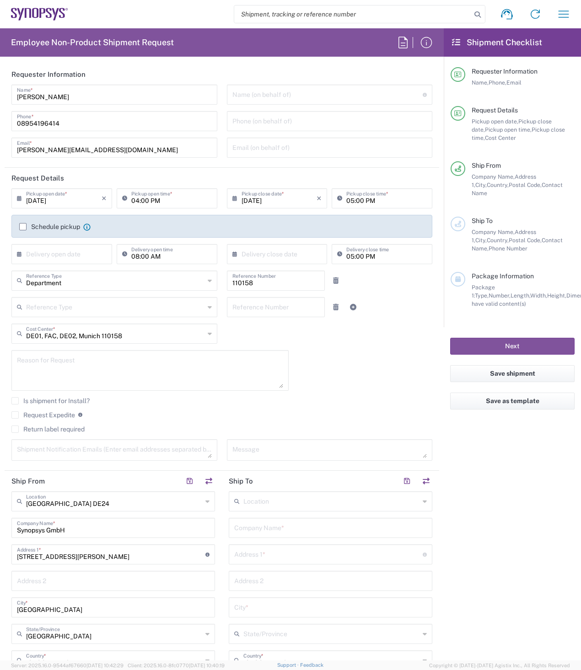
type input "08954196414"
click at [22, 225] on label "Schedule pickup" at bounding box center [49, 226] width 61 height 7
click at [23, 227] on input "Schedule pickup" at bounding box center [23, 227] width 0 height 0
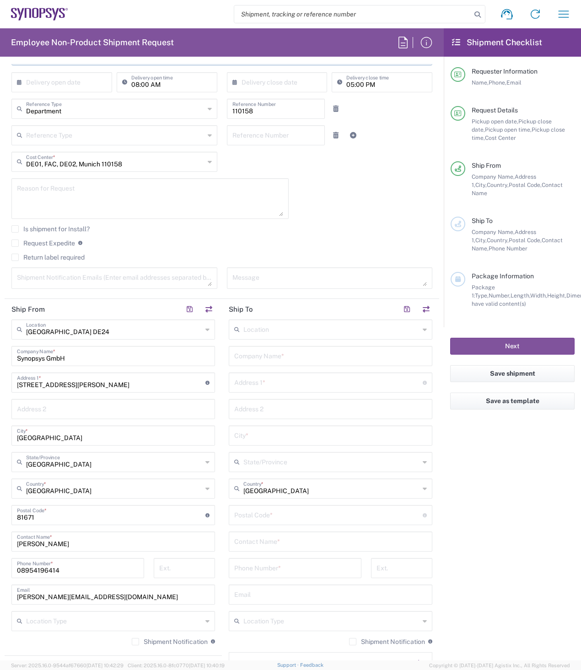
scroll to position [229, 0]
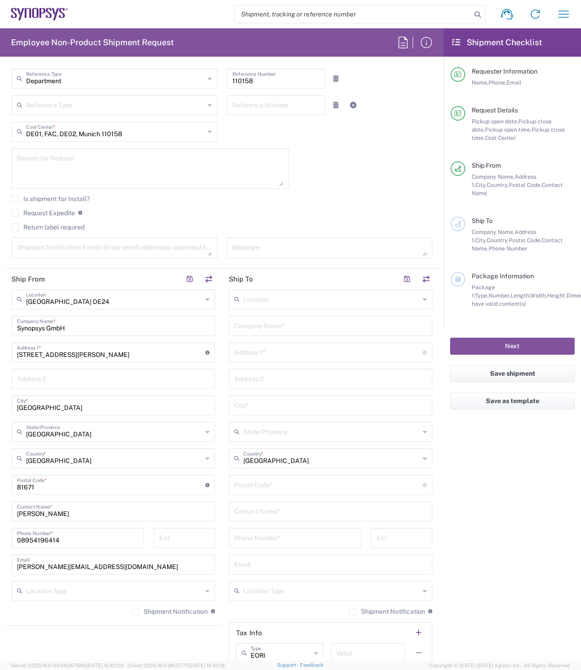
click at [308, 328] on input "text" at bounding box center [330, 325] width 193 height 16
type input "Commerzbank AG"
click at [279, 354] on input "text" at bounding box center [328, 352] width 188 height 16
type input "[STREET_ADDRESS]"
click at [276, 410] on input "text" at bounding box center [330, 405] width 193 height 16
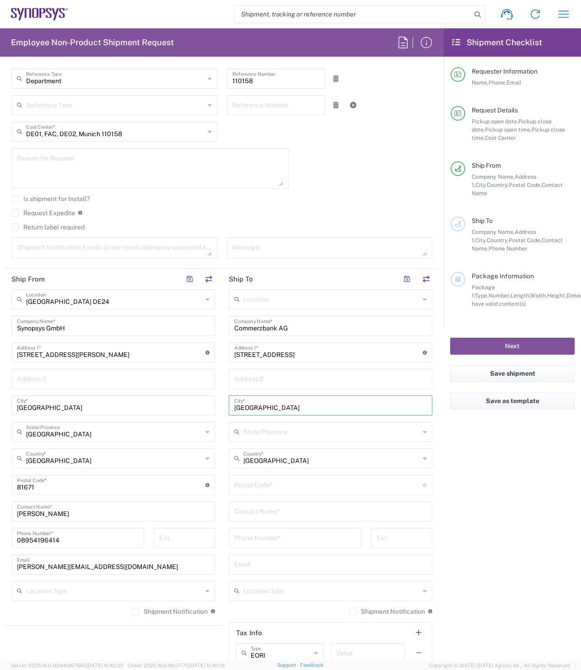
type input "[GEOGRAPHIC_DATA]"
click at [282, 487] on input "undefined" at bounding box center [328, 484] width 188 height 16
type input "60311"
click at [278, 512] on input "text" at bounding box center [330, 511] width 193 height 16
type input "UK - Beratung [GEOGRAPHIC_DATA]"
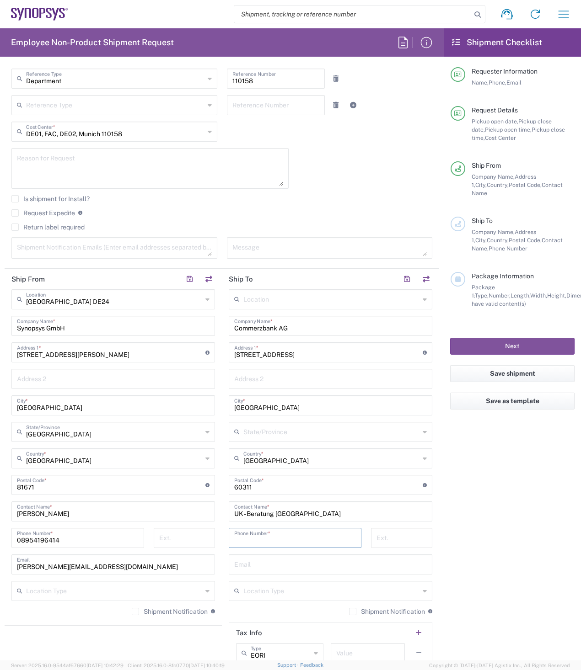
click at [301, 537] on input "tel" at bounding box center [295, 537] width 122 height 16
type input "496913627152"
click at [286, 571] on input "text" at bounding box center [330, 564] width 193 height 16
type input "[EMAIL_ADDRESS][DOMAIN_NAME]"
drag, startPoint x: 310, startPoint y: 513, endPoint x: 220, endPoint y: 515, distance: 90.1
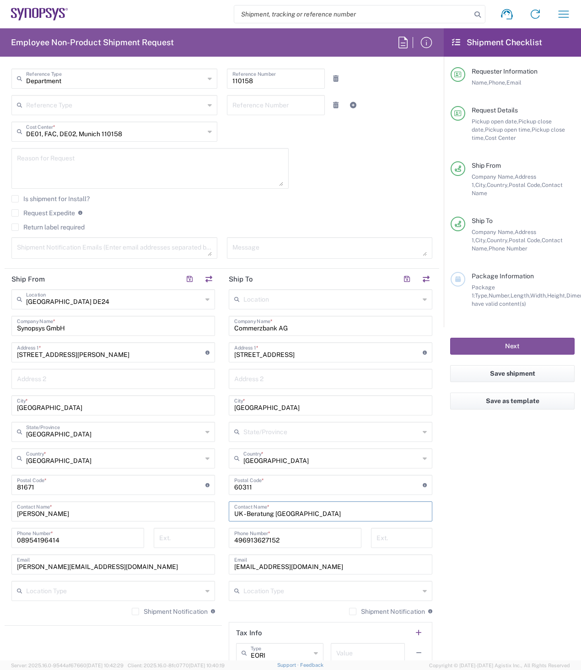
click at [222, 515] on main "Location [GEOGRAPHIC_DATA] DE04 Agrate Brianza IT01 [GEOGRAPHIC_DATA] DE02 [GEO…" at bounding box center [330, 481] width 217 height 384
click at [292, 328] on input "Commerzbank AG" at bounding box center [330, 325] width 193 height 16
paste input "UK - Beratung [GEOGRAPHIC_DATA]"
type input "Commerzbank AG/ [GEOGRAPHIC_DATA] - Beratung [GEOGRAPHIC_DATA]"
drag, startPoint x: 310, startPoint y: 513, endPoint x: 216, endPoint y: 524, distance: 94.9
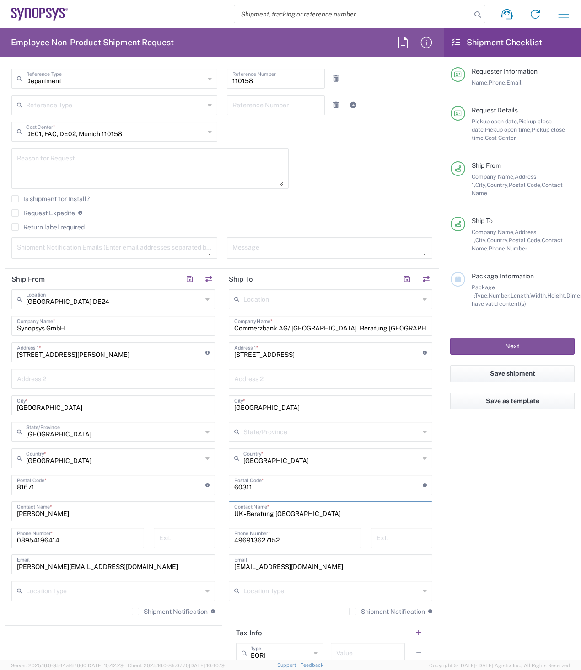
click at [216, 524] on div "Ship From [GEOGRAPHIC_DATA] DE24 Location [GEOGRAPHIC_DATA] DE24 [GEOGRAPHIC_DA…" at bounding box center [222, 473] width 434 height 408
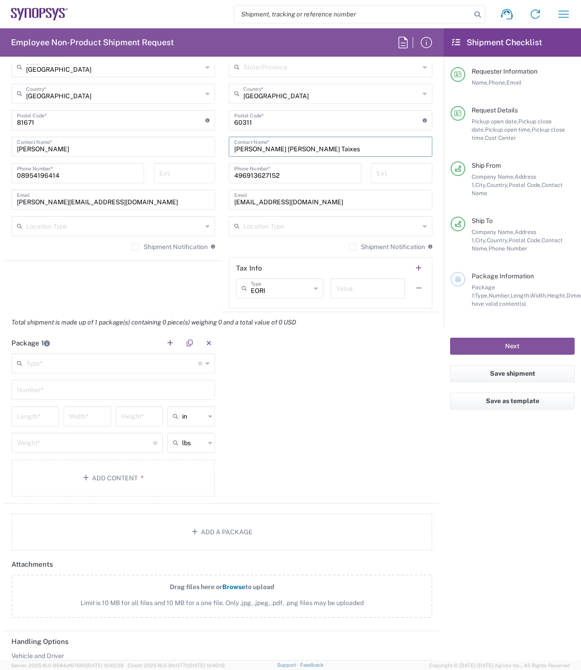
scroll to position [594, 0]
type input "[PERSON_NAME] [PERSON_NAME] Taixes"
click at [196, 415] on input "text" at bounding box center [193, 415] width 23 height 15
click at [189, 451] on span "cm" at bounding box center [188, 451] width 45 height 14
type input "cm"
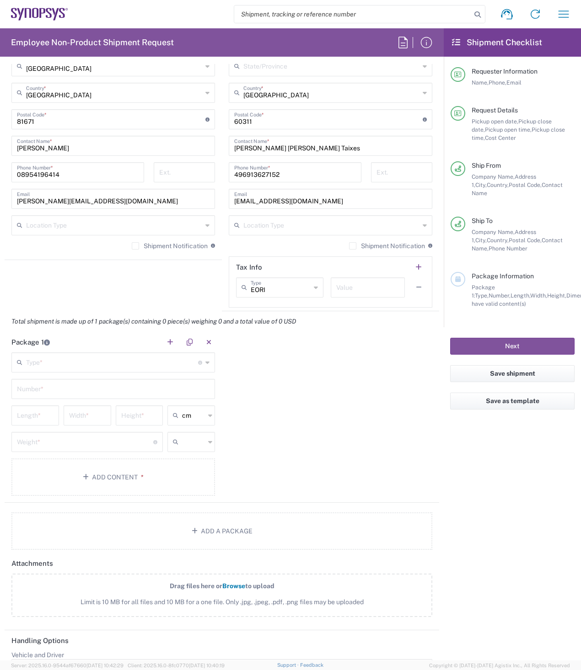
click at [196, 440] on input "text" at bounding box center [193, 442] width 23 height 15
click at [191, 479] on span "kgs" at bounding box center [188, 477] width 45 height 14
type input "kgs"
click at [35, 418] on input "number" at bounding box center [35, 415] width 37 height 16
type input "35"
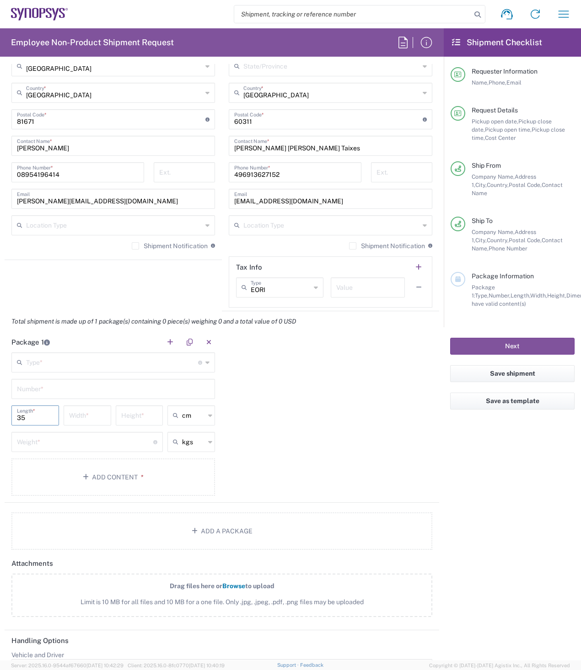
click at [83, 417] on input "number" at bounding box center [87, 415] width 37 height 16
type input "27"
click at [127, 419] on input "number" at bounding box center [139, 415] width 37 height 16
type input "1"
click at [82, 444] on input "number" at bounding box center [85, 441] width 136 height 16
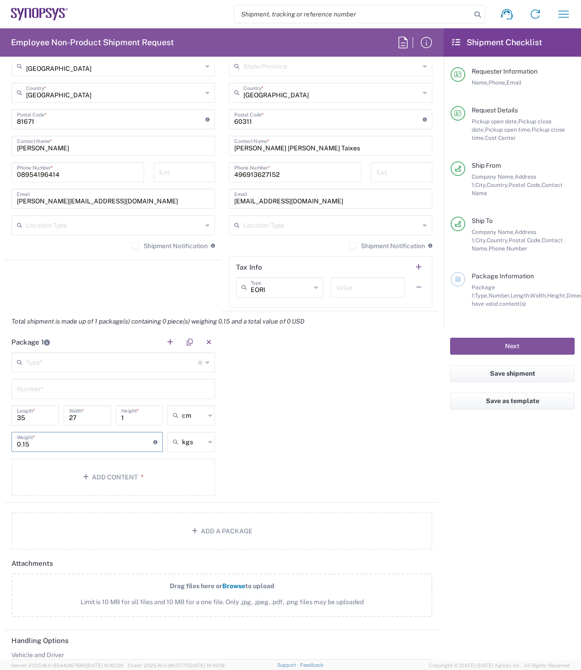
type input "0.15"
click at [41, 390] on input "text" at bounding box center [113, 388] width 193 height 16
type input "1"
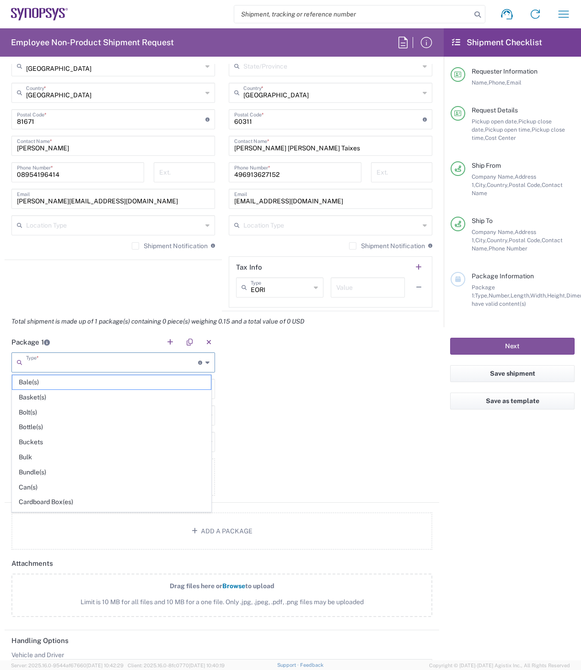
click at [123, 358] on input "text" at bounding box center [112, 362] width 172 height 16
click at [48, 472] on span "Envelope" at bounding box center [111, 469] width 198 height 14
type input "Envelope"
type input "24.13"
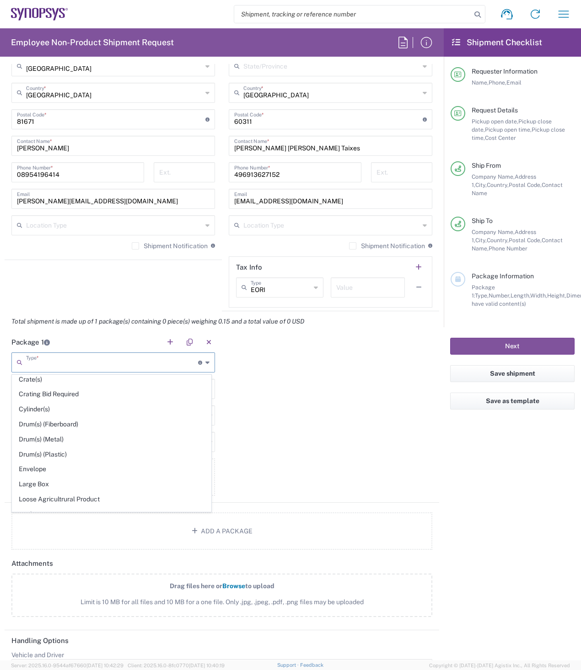
type input "31.75"
type input "0.64"
type input "0.45"
click at [105, 363] on input "Envelope" at bounding box center [112, 362] width 172 height 16
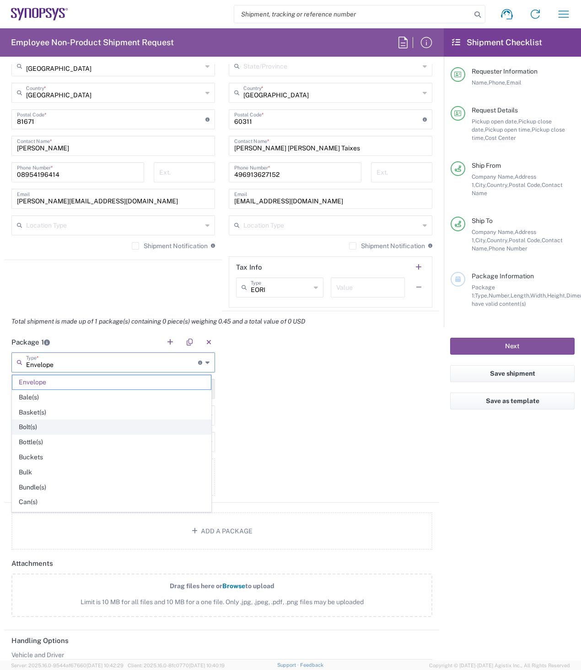
scroll to position [46, 0]
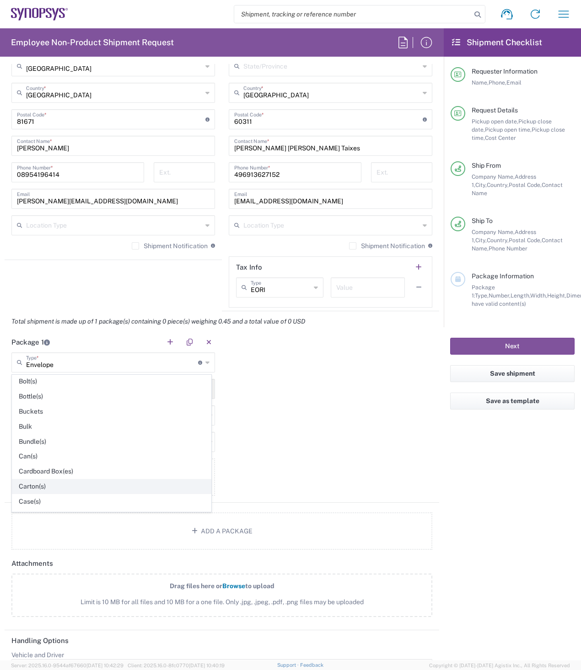
click at [34, 487] on span "Carton(s)" at bounding box center [111, 487] width 198 height 14
type input "Carton(s)"
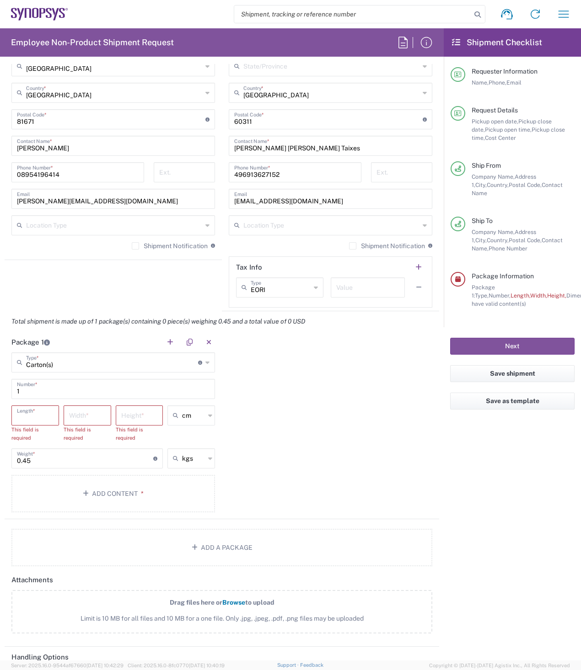
click at [48, 417] on input "number" at bounding box center [35, 415] width 37 height 16
type input "35"
click at [84, 421] on input "number" at bounding box center [87, 415] width 37 height 16
type input "27"
click at [136, 416] on input "number" at bounding box center [139, 415] width 37 height 16
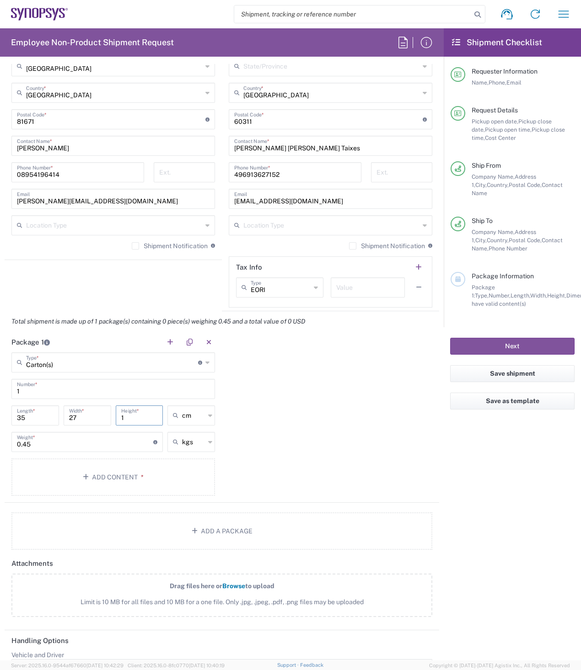
type input "1"
click at [35, 446] on input "0.45" at bounding box center [85, 441] width 136 height 16
type input "0.15"
click at [79, 474] on button "Add Content *" at bounding box center [112, 477] width 203 height 37
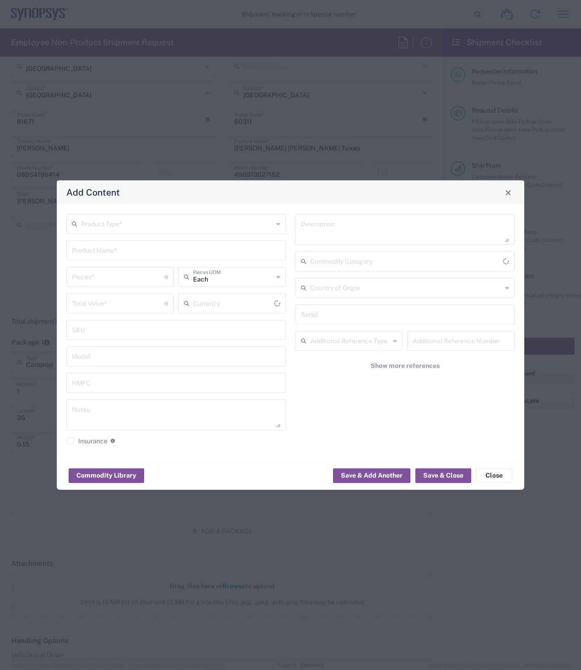
type input "US Dollar"
click at [119, 225] on input "text" at bounding box center [177, 223] width 192 height 16
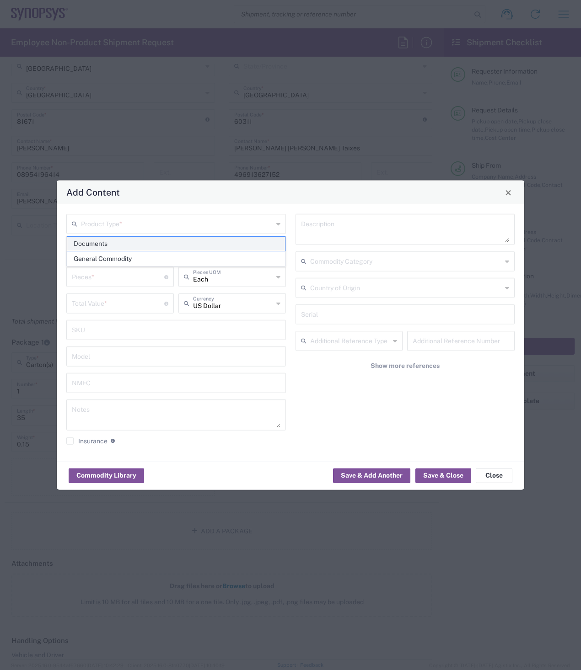
click at [116, 245] on span "Documents" at bounding box center [176, 244] width 218 height 14
type input "Documents"
type input "1"
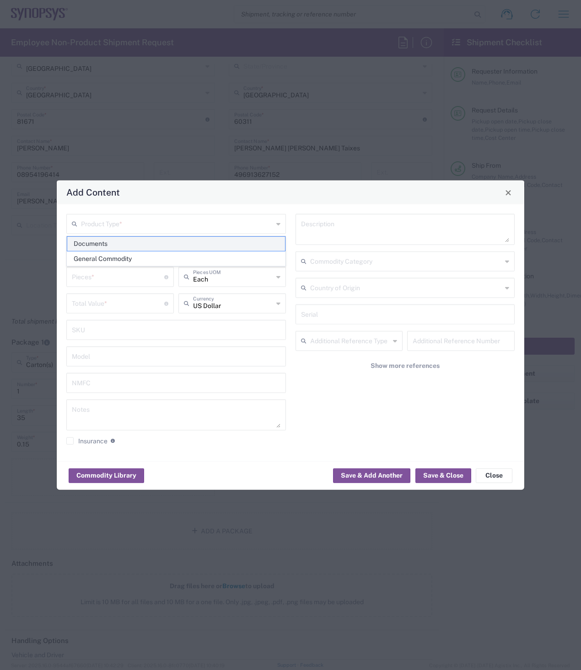
type textarea "Documents"
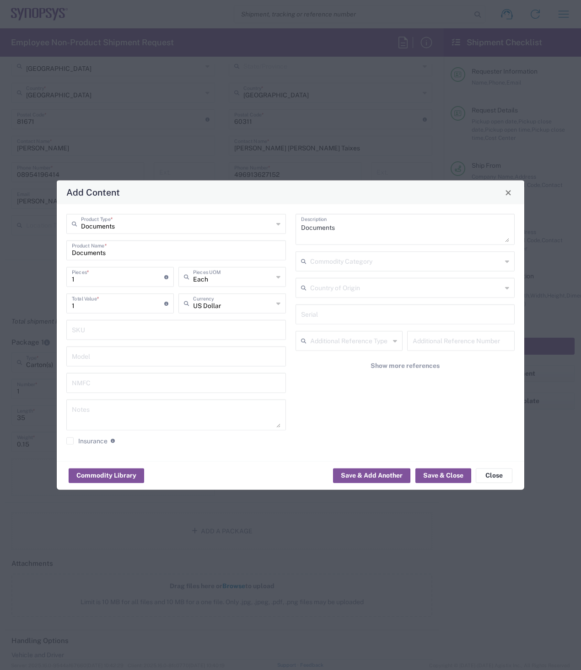
click at [116, 253] on input "Documents" at bounding box center [176, 250] width 209 height 16
type input "D"
type input "Vertrag"
click at [115, 302] on input "1" at bounding box center [118, 303] width 92 height 16
type input "3"
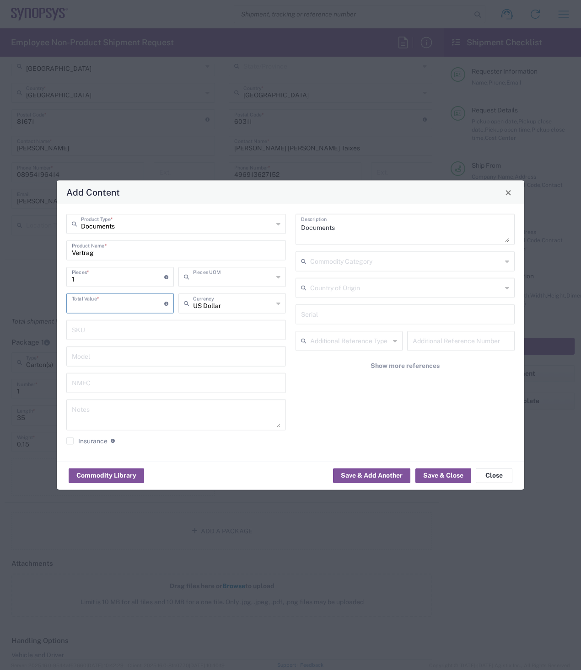
click at [265, 276] on input "text" at bounding box center [233, 276] width 80 height 16
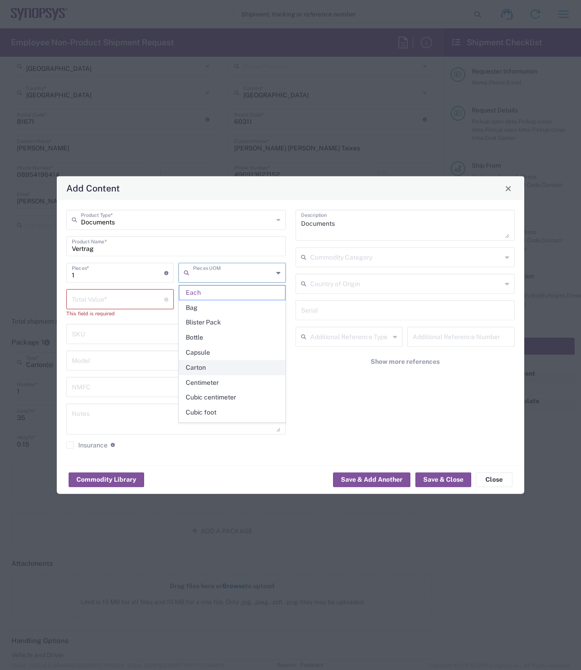
click at [229, 367] on span "Carton" at bounding box center [232, 368] width 106 height 14
type input "Carton"
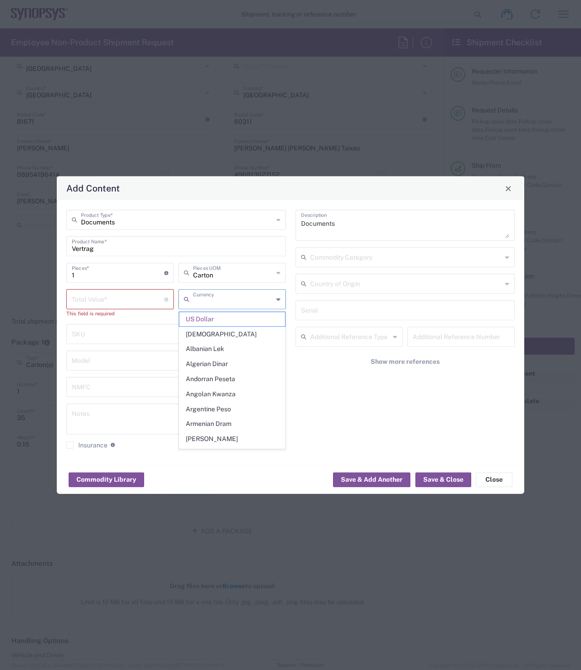
click at [253, 299] on input "text" at bounding box center [233, 299] width 80 height 16
click at [203, 318] on span "Euro" at bounding box center [232, 319] width 106 height 14
type input "Euro"
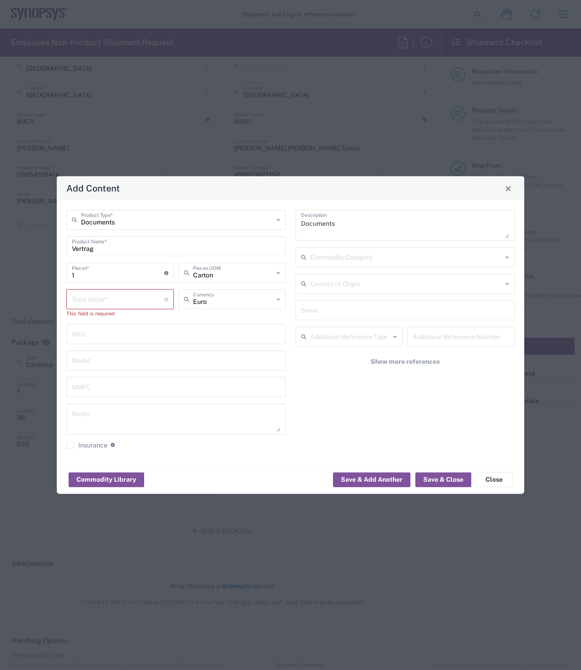
click at [142, 299] on input "number" at bounding box center [118, 299] width 92 height 16
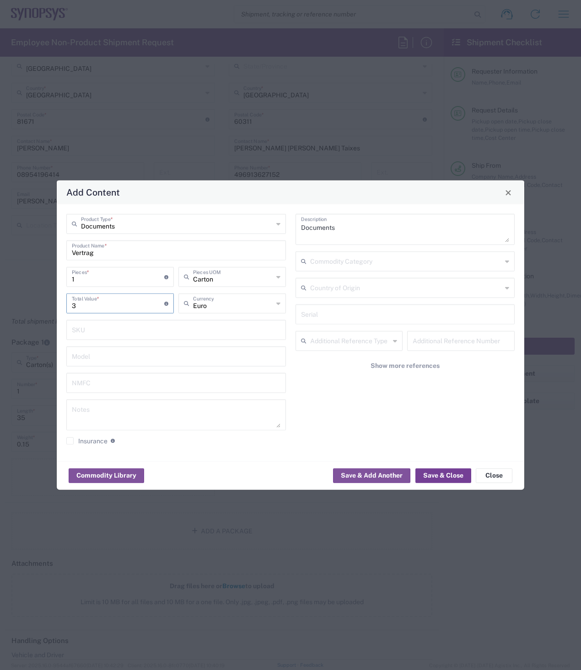
type input "3"
click at [451, 476] on button "Save & Close" at bounding box center [443, 475] width 56 height 15
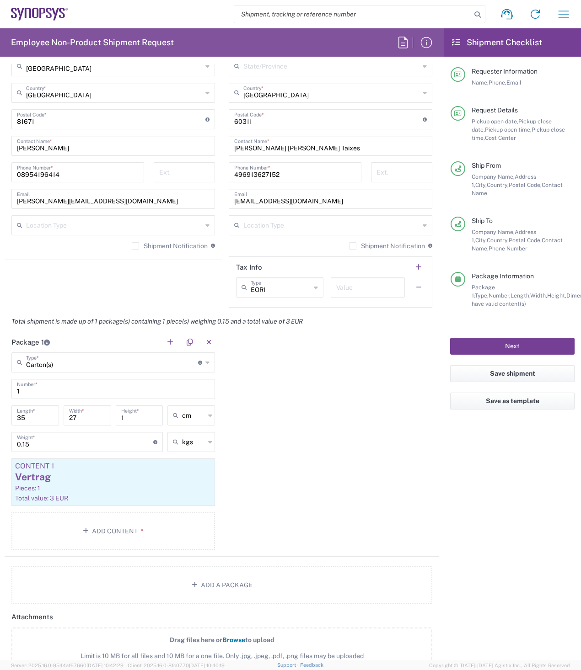
click at [542, 339] on button "Next" at bounding box center [512, 346] width 124 height 17
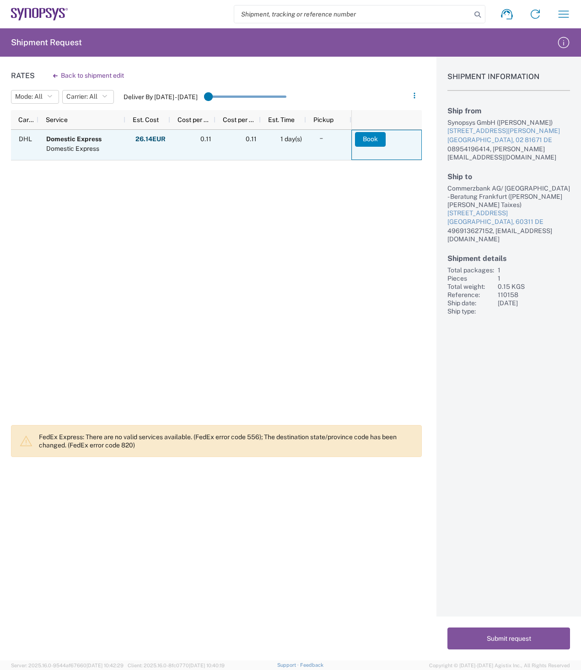
click at [371, 138] on button "Book" at bounding box center [370, 139] width 31 height 15
